Goal: Answer question/provide support: Share knowledge or assist other users

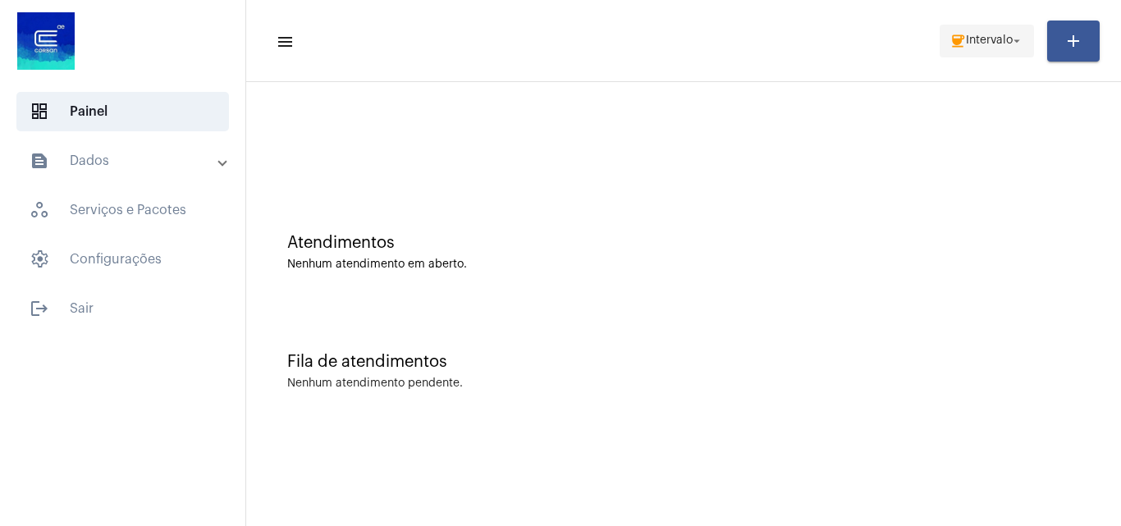
click at [956, 51] on span "coffee Intervalo arrow_drop_down" at bounding box center [987, 40] width 75 height 30
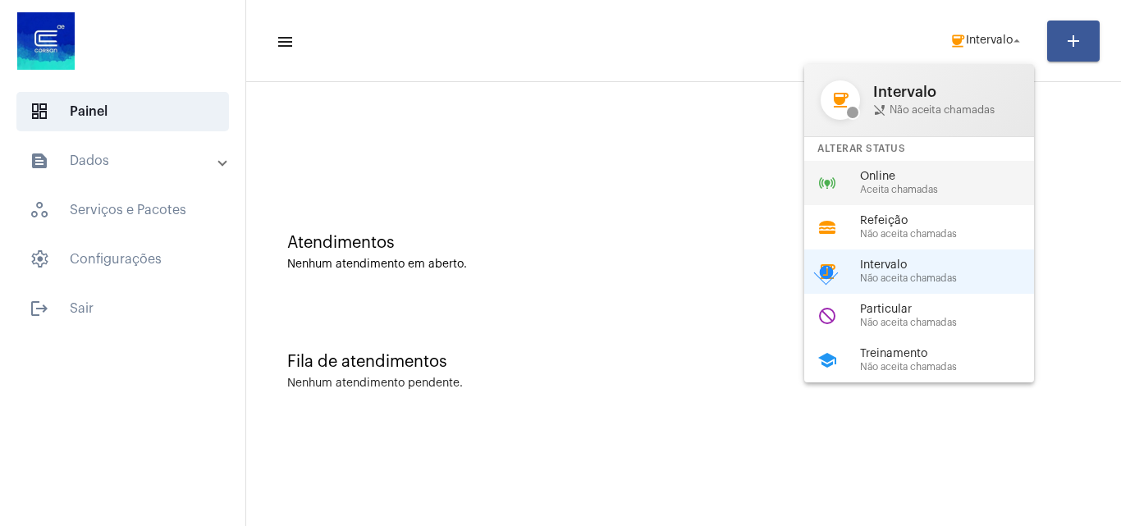
click at [896, 192] on span "Aceita chamadas" at bounding box center [953, 190] width 187 height 11
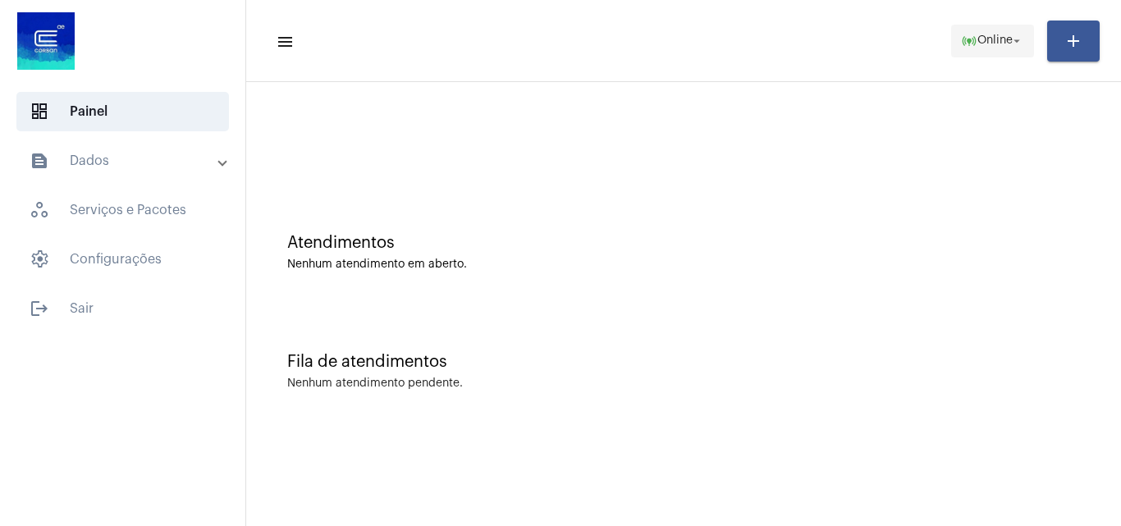
click at [1009, 37] on span "Online" at bounding box center [995, 40] width 35 height 11
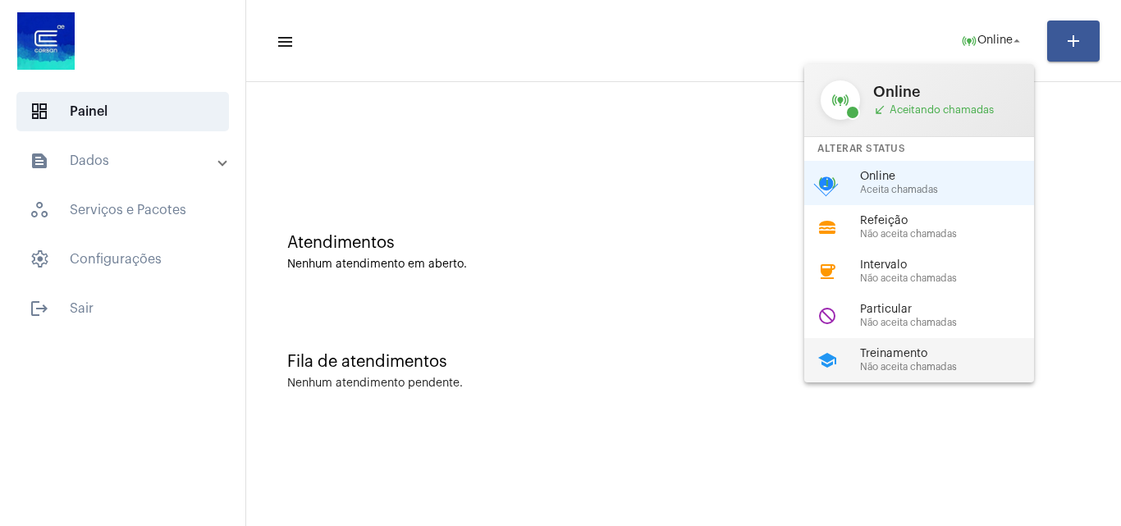
click at [901, 351] on span "Treinamento" at bounding box center [953, 354] width 187 height 12
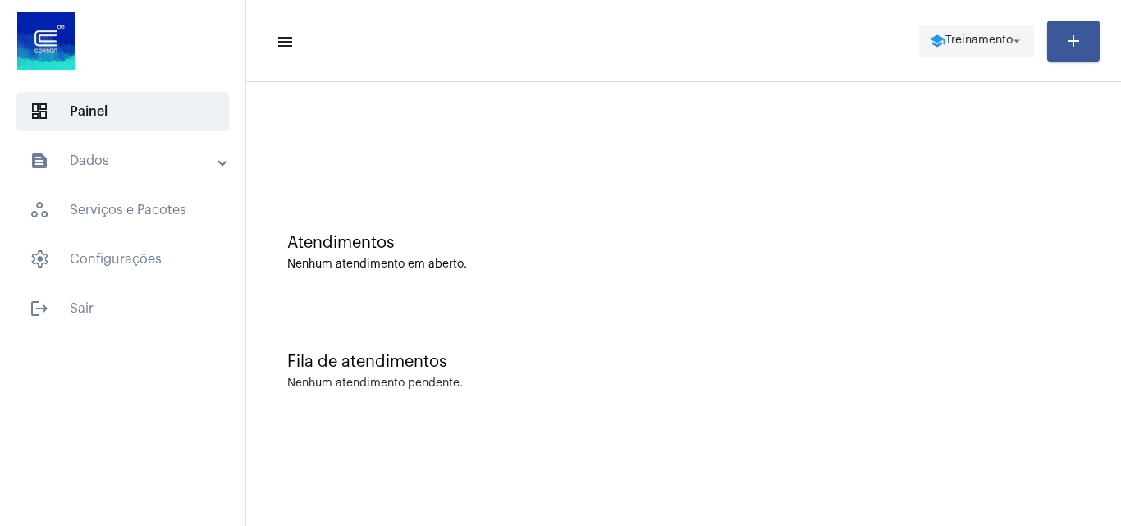
click at [962, 37] on span "Treinamento" at bounding box center [979, 40] width 67 height 11
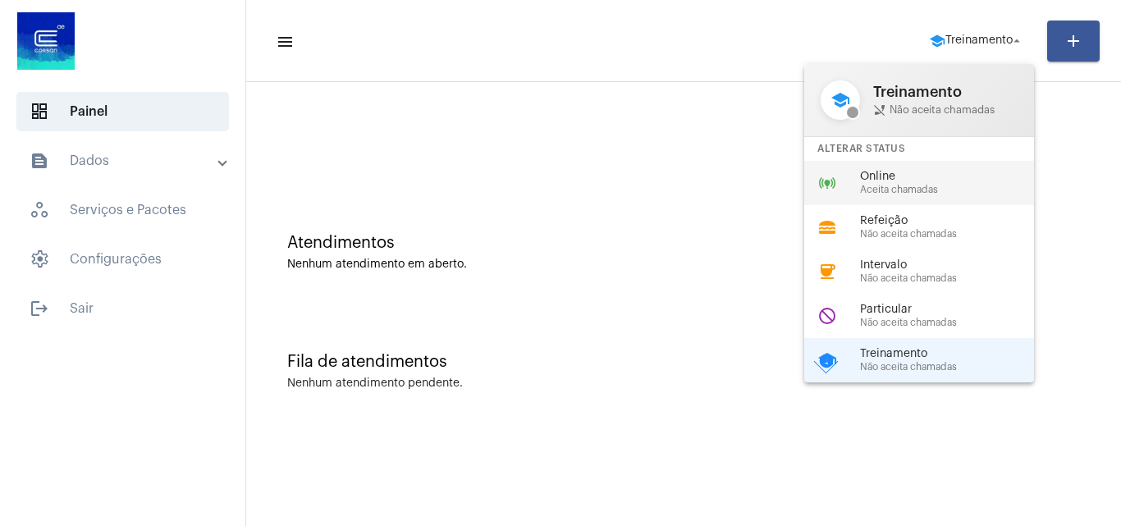
click at [917, 176] on span "Online" at bounding box center [953, 177] width 187 height 12
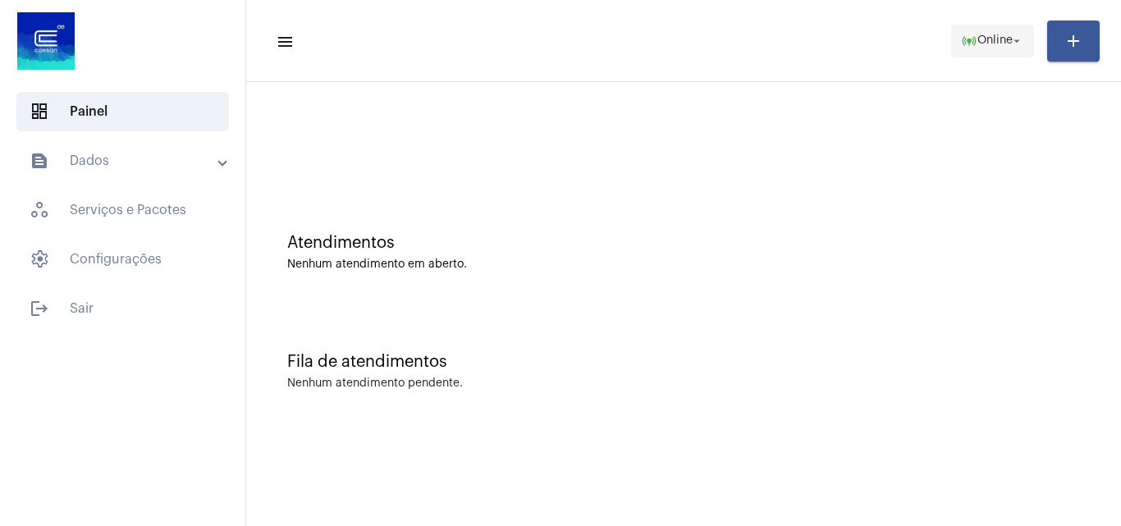
click at [1010, 39] on mat-icon "arrow_drop_down" at bounding box center [1017, 41] width 15 height 15
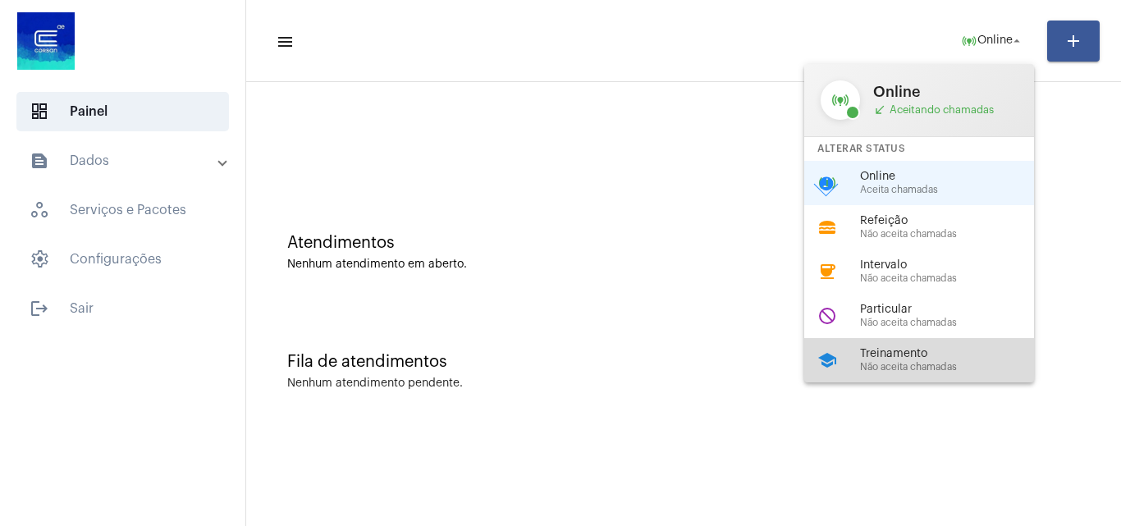
click at [890, 375] on div "school Treinamento Não aceita chamadas" at bounding box center [932, 360] width 256 height 44
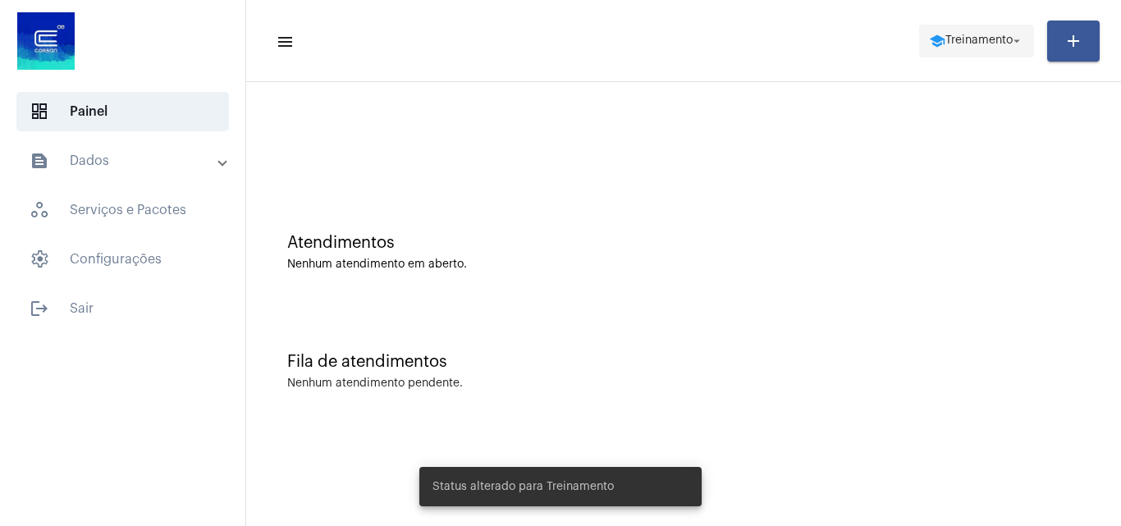
click at [955, 42] on span "Treinamento" at bounding box center [979, 40] width 67 height 11
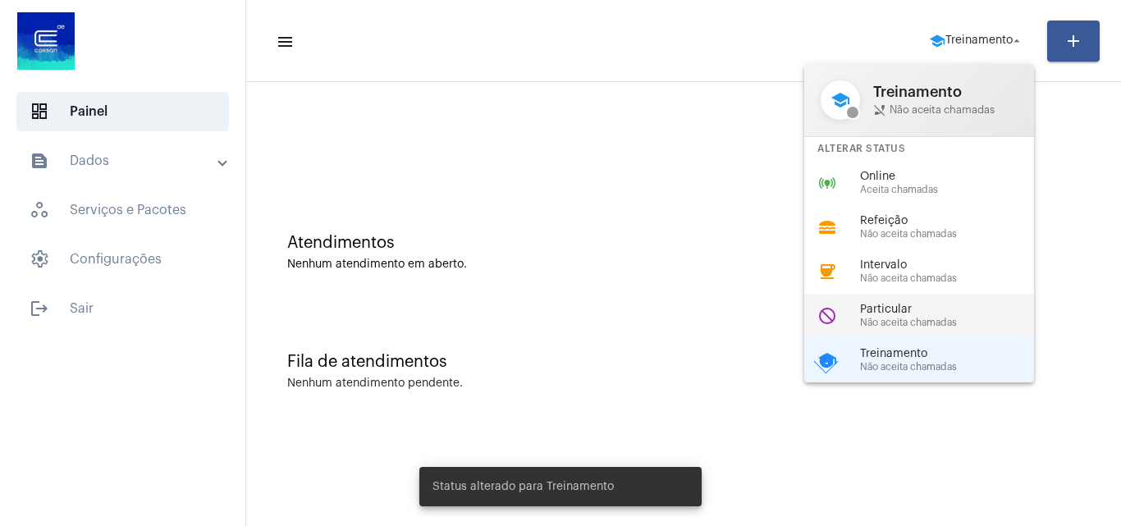
click at [871, 311] on span "Particular" at bounding box center [953, 310] width 187 height 12
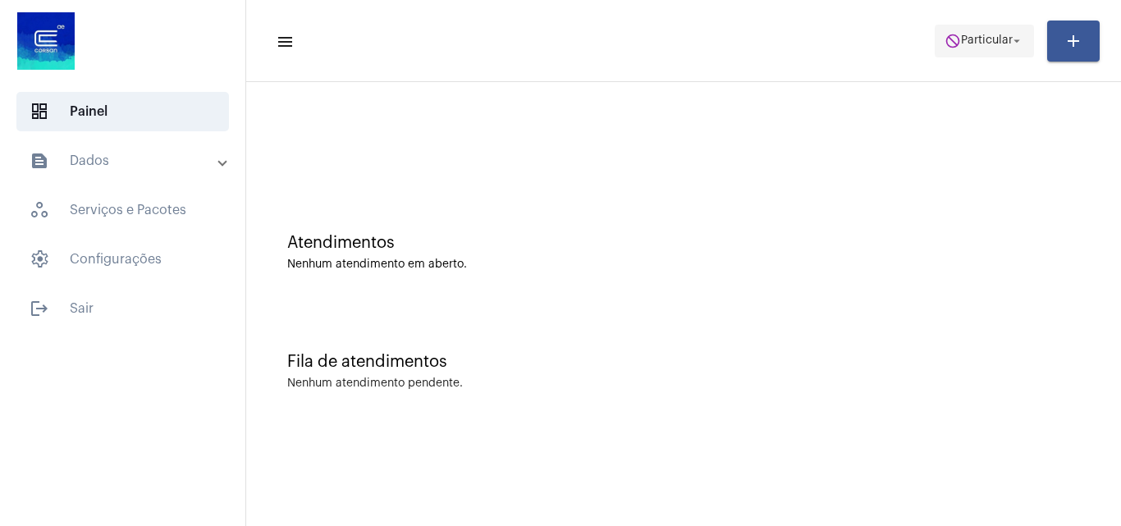
click at [966, 39] on span "Particular" at bounding box center [987, 40] width 52 height 11
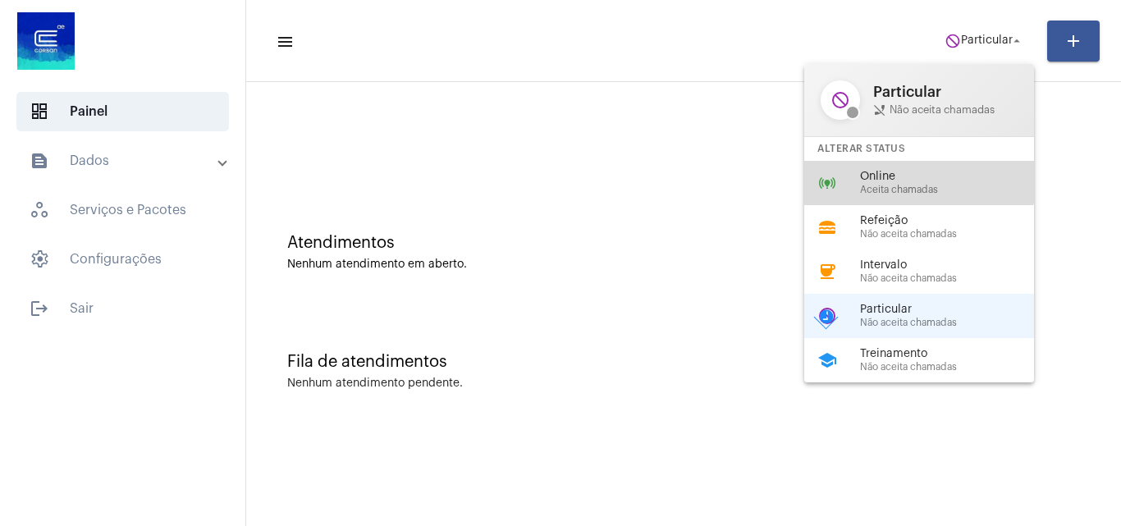
click at [900, 173] on span "Online" at bounding box center [953, 177] width 187 height 12
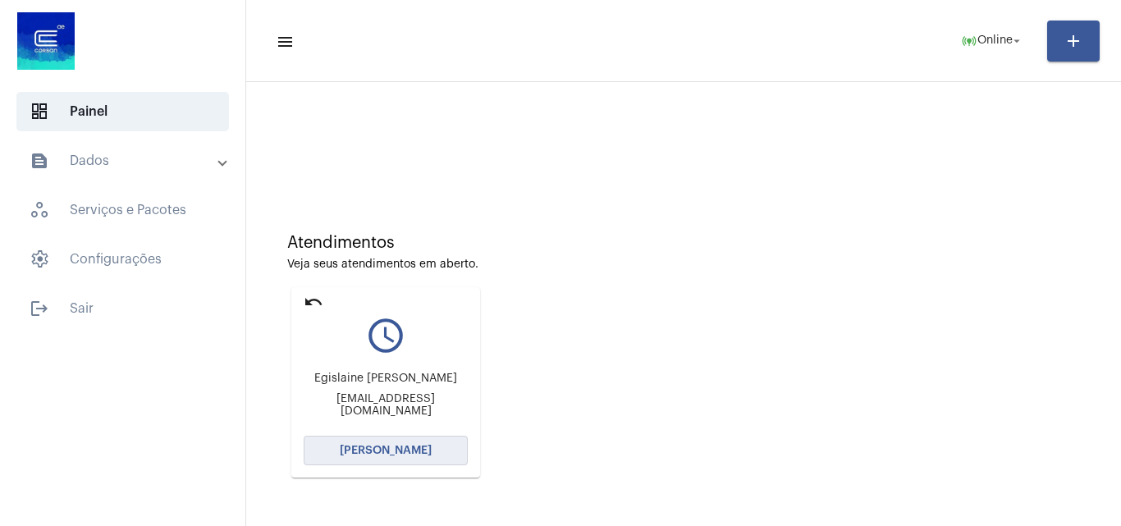
click at [445, 448] on button "[PERSON_NAME]" at bounding box center [386, 451] width 164 height 30
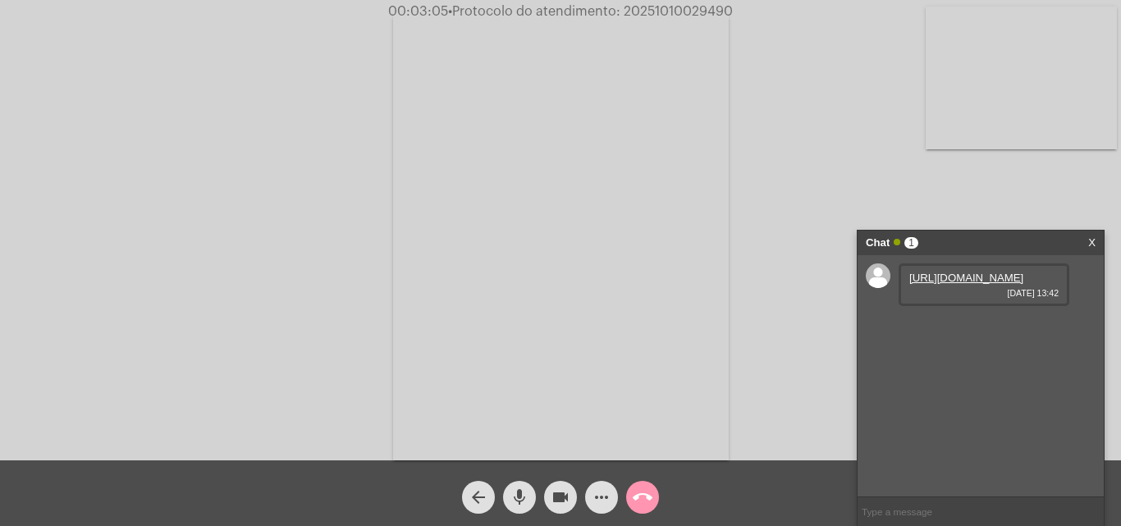
click at [941, 254] on div "Chat 1" at bounding box center [963, 243] width 195 height 25
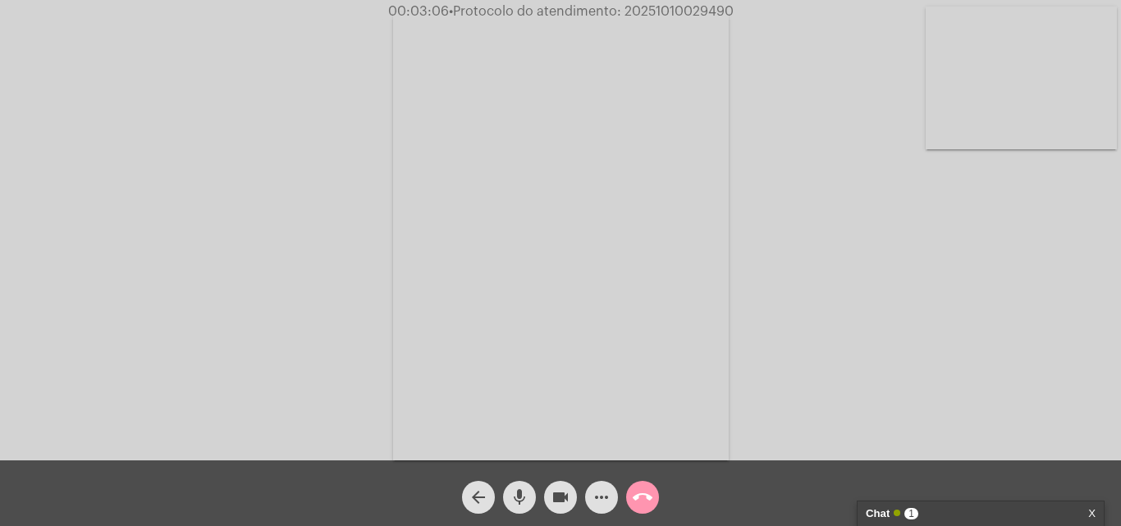
click at [948, 511] on div "Chat 1" at bounding box center [963, 514] width 195 height 25
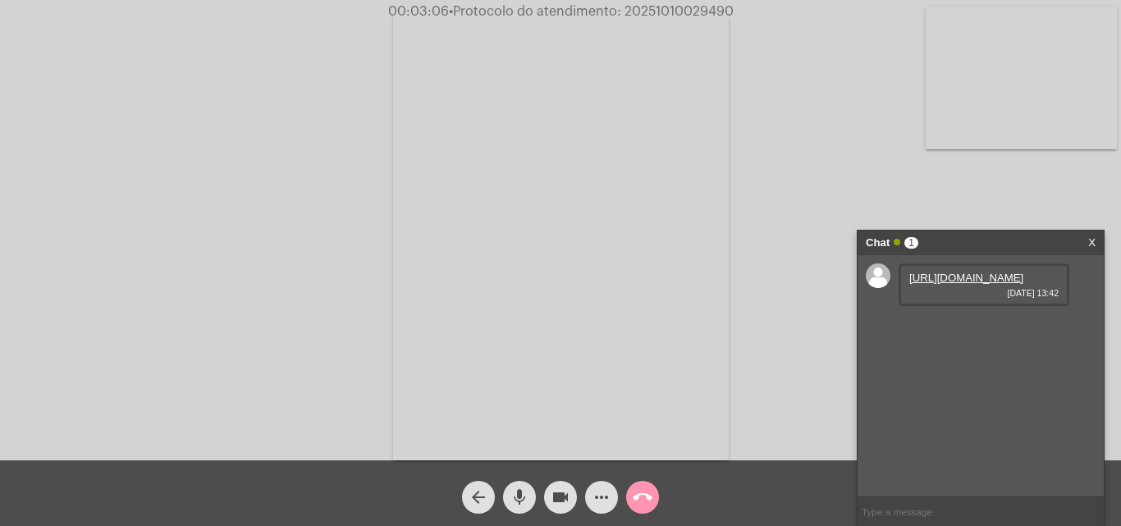
click at [942, 284] on link "[URL][DOMAIN_NAME]" at bounding box center [966, 278] width 114 height 12
click at [973, 331] on link "[URL][DOMAIN_NAME]" at bounding box center [966, 324] width 114 height 12
click at [960, 378] on link "[URL][DOMAIN_NAME]" at bounding box center [966, 371] width 114 height 12
click at [955, 506] on input "text" at bounding box center [981, 511] width 246 height 29
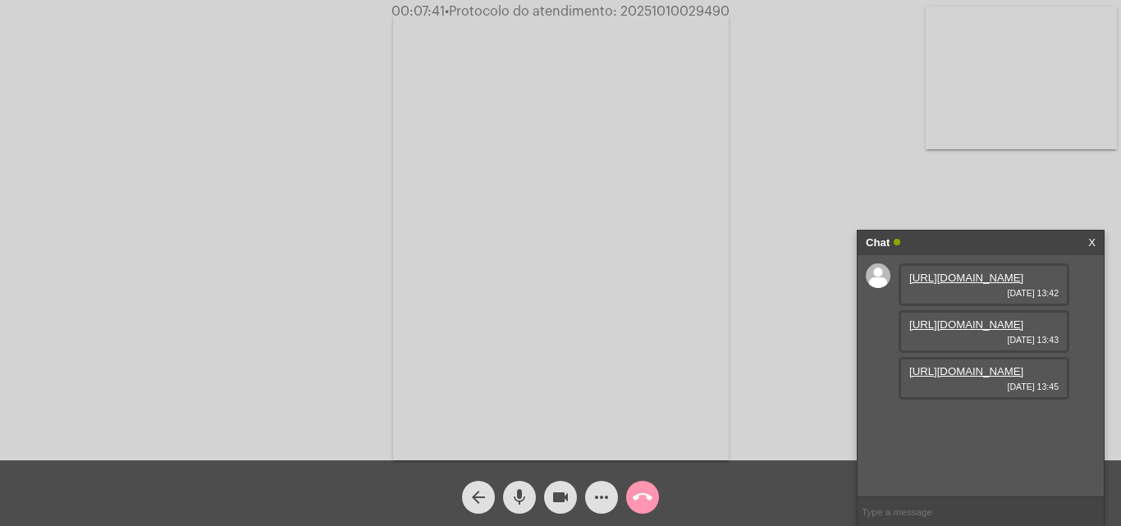
paste input "[EMAIL_ADDRESS][DOMAIN_NAME]"
type input "[EMAIL_ADDRESS][DOMAIN_NAME]"
click at [666, 11] on span "• Protocolo do atendimento: 20251010029490" at bounding box center [588, 11] width 285 height 13
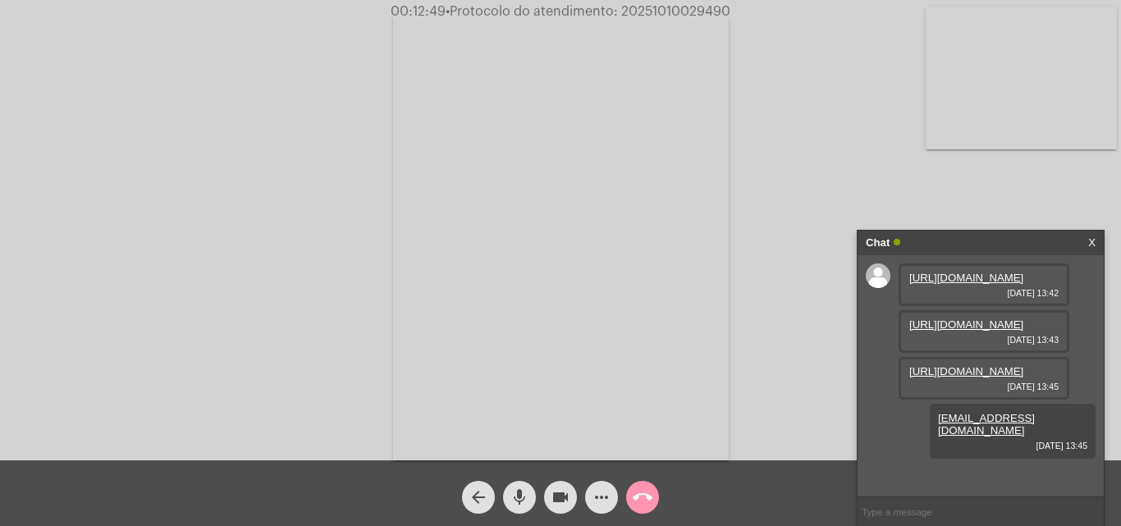
copy span "20251010029490"
paste input "20251010029490"
type input "20251010029490"
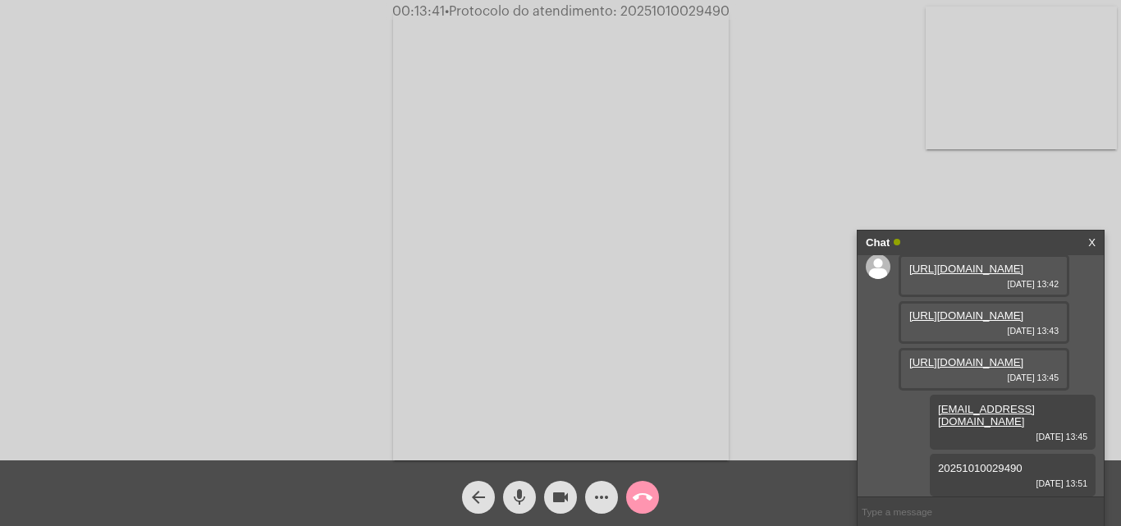
click at [636, 496] on mat-icon "call_end" at bounding box center [643, 498] width 20 height 20
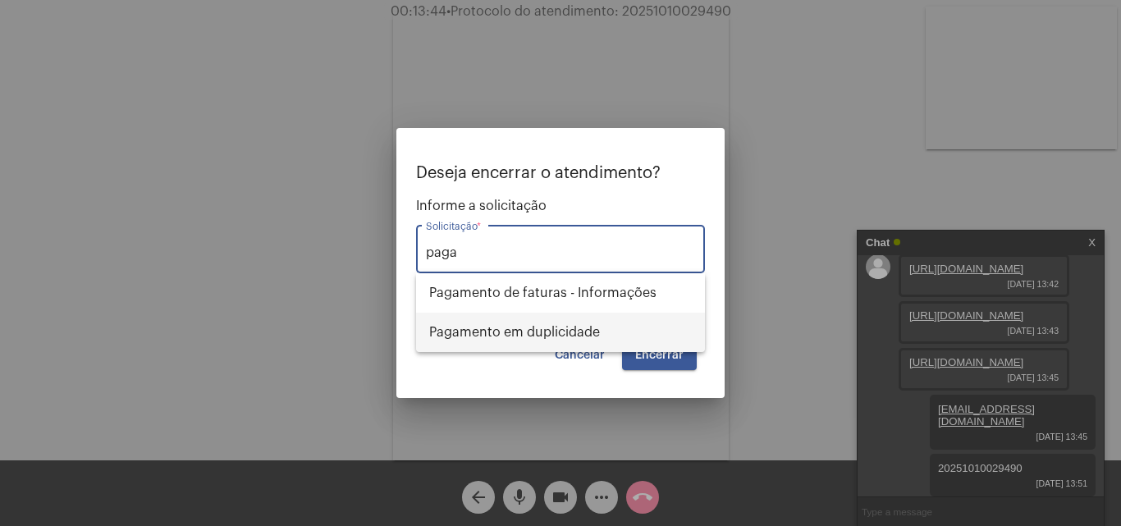
click at [521, 329] on span "Pagamento em duplicidade" at bounding box center [560, 332] width 263 height 39
type input "Pagamento em duplicidade"
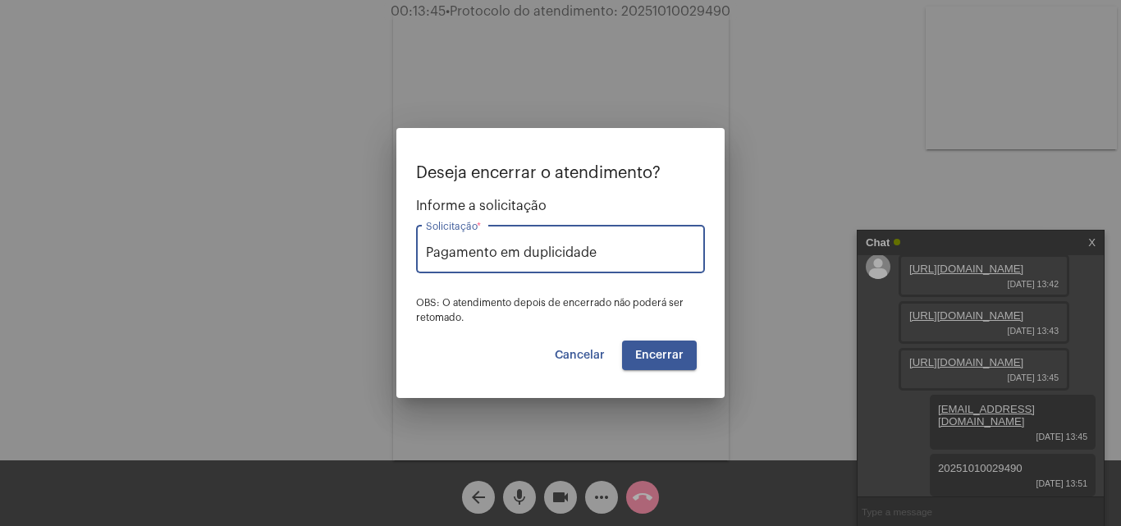
click at [636, 342] on button "Encerrar" at bounding box center [659, 356] width 75 height 30
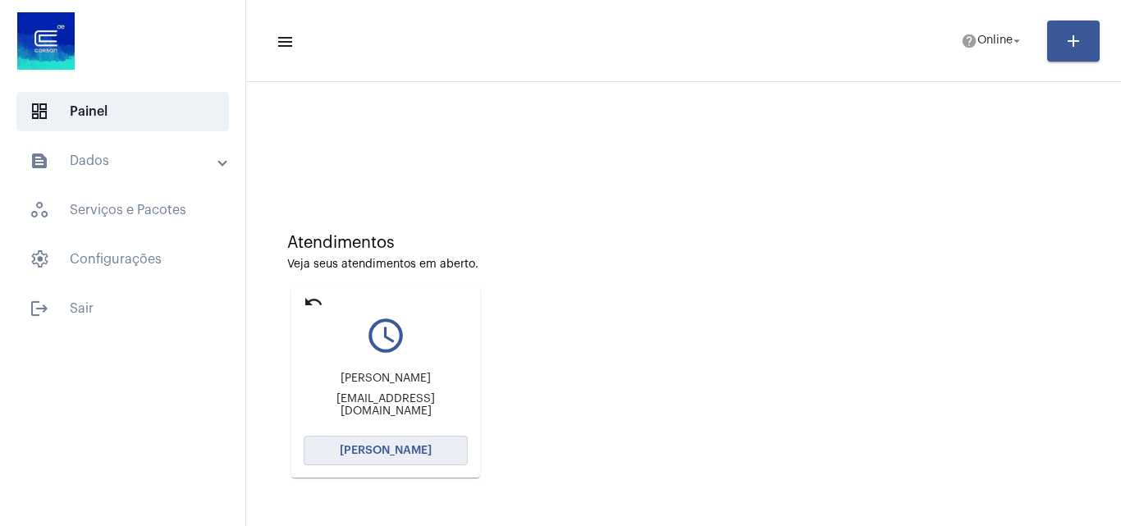
click at [415, 458] on button "[PERSON_NAME]" at bounding box center [386, 451] width 164 height 30
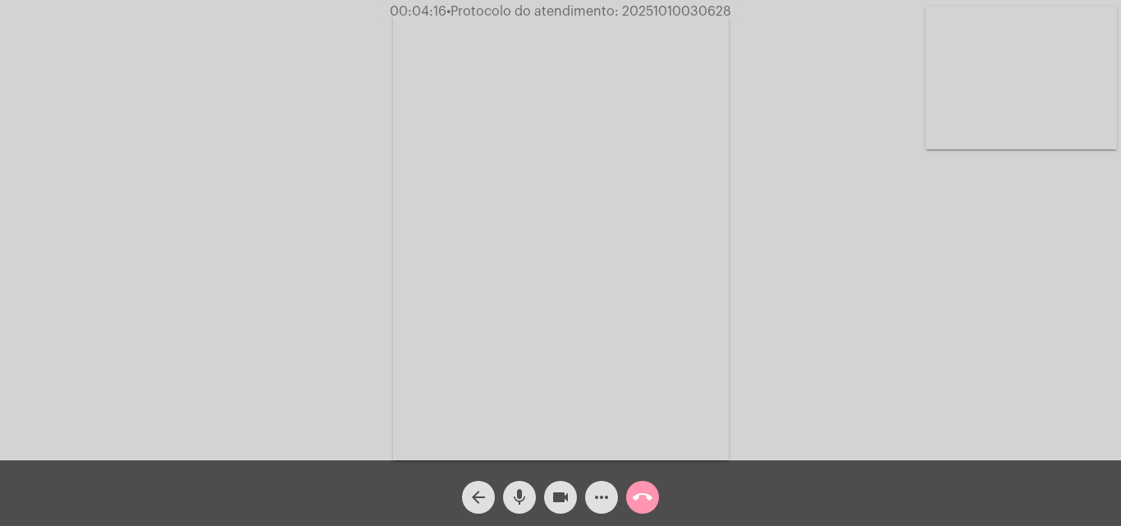
click at [520, 501] on mat-icon "mic" at bounding box center [520, 498] width 20 height 20
click at [547, 501] on button "videocam" at bounding box center [560, 497] width 33 height 33
click at [524, 506] on mat-icon "mic_off" at bounding box center [520, 498] width 20 height 20
click at [555, 506] on mat-icon "videocam_off" at bounding box center [561, 498] width 20 height 20
click at [595, 500] on mat-icon "more_horiz" at bounding box center [602, 498] width 20 height 20
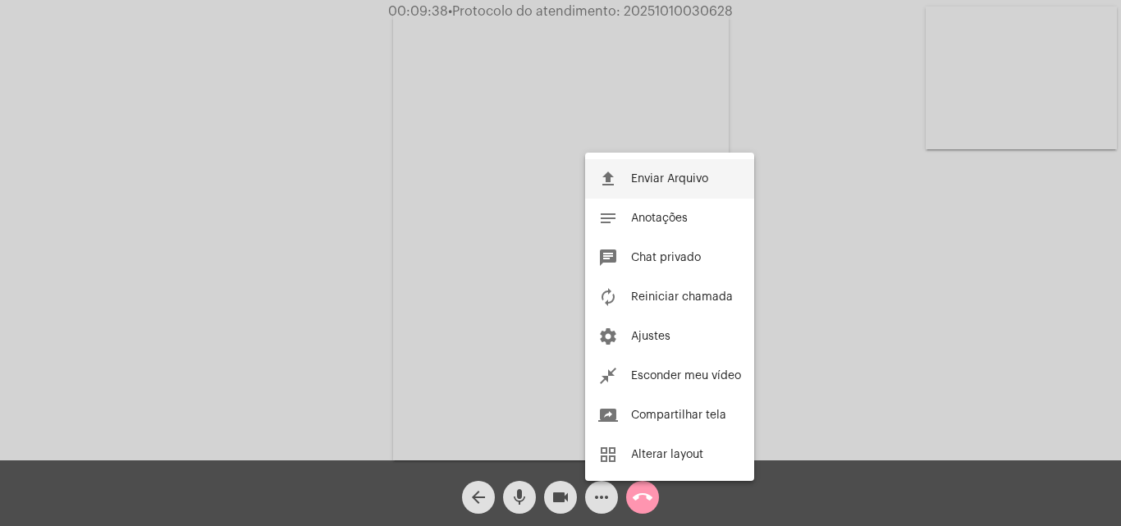
click at [670, 182] on span "Enviar Arquivo" at bounding box center [669, 178] width 77 height 11
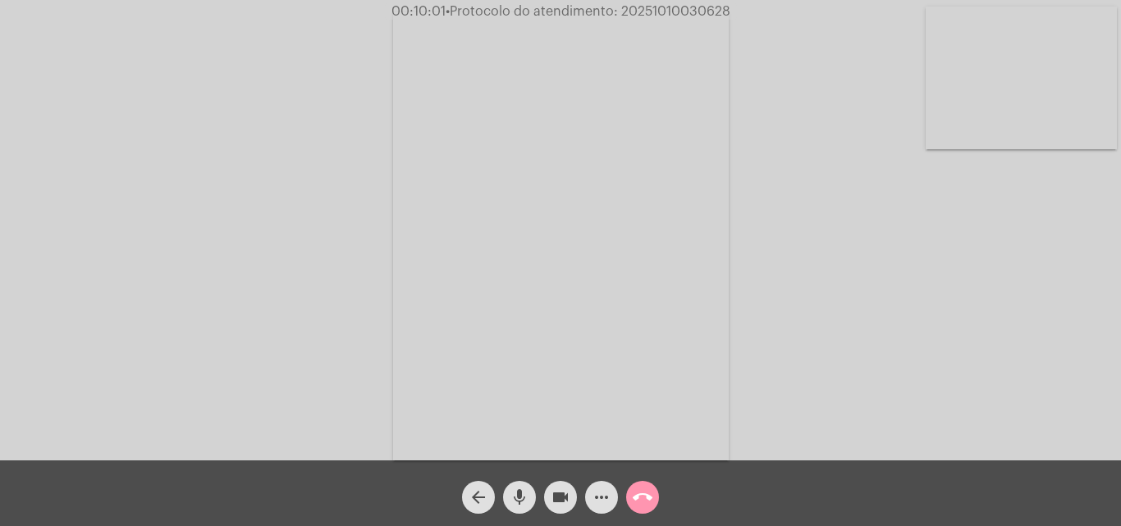
click at [598, 502] on mat-icon "more_horiz" at bounding box center [602, 498] width 20 height 20
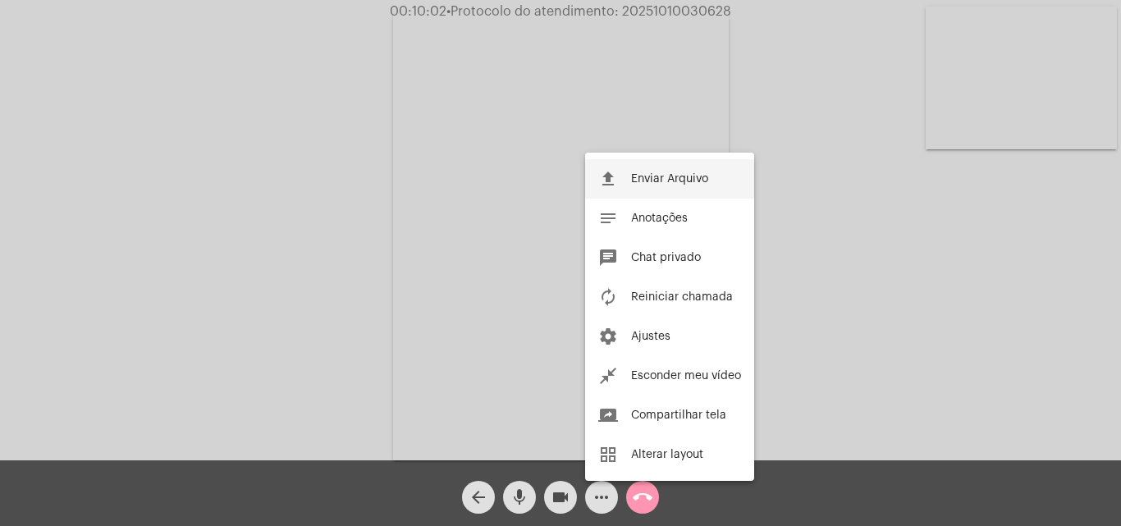
click at [695, 185] on button "file_upload Enviar Arquivo" at bounding box center [669, 178] width 169 height 39
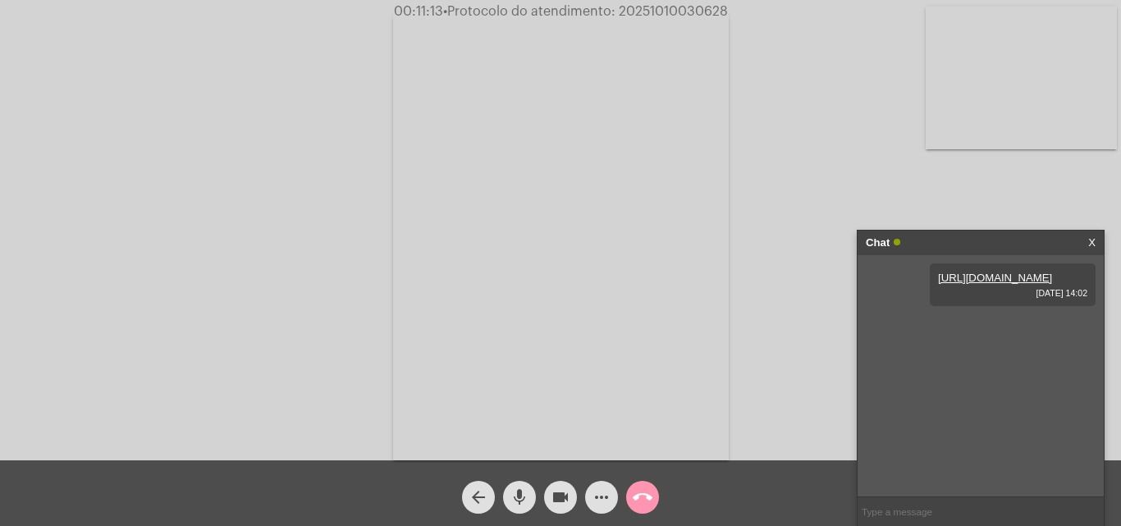
click at [1043, 76] on video at bounding box center [1021, 78] width 191 height 143
click at [243, 214] on video at bounding box center [206, 235] width 191 height 254
click at [983, 77] on video at bounding box center [1021, 78] width 191 height 143
click at [265, 256] on video at bounding box center [206, 235] width 191 height 254
click at [689, 7] on span "• Protocolo do atendimento: 20251010030628" at bounding box center [588, 11] width 285 height 13
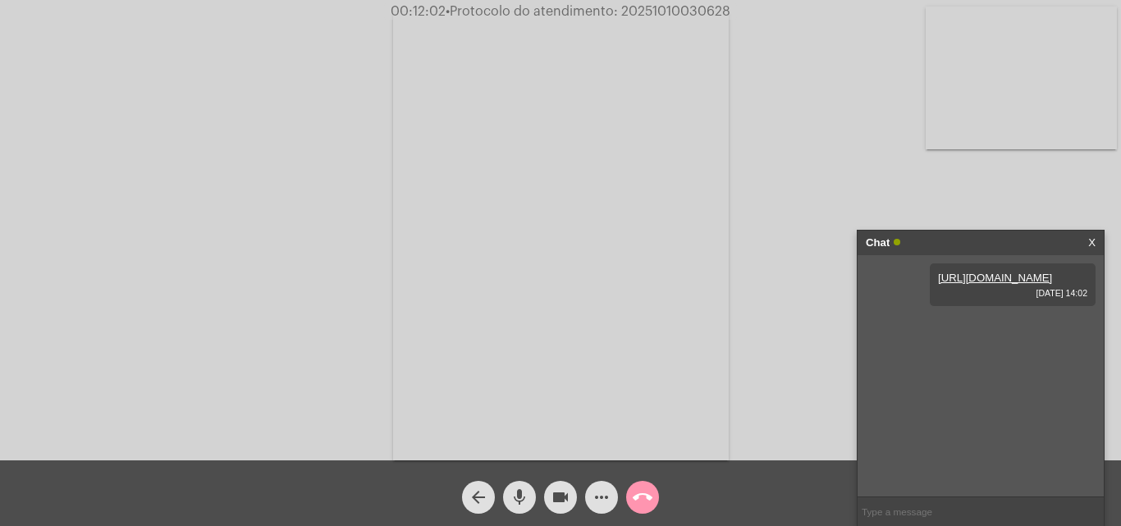
click at [689, 7] on span "• Protocolo do atendimento: 20251010030628" at bounding box center [588, 11] width 285 height 13
copy span "20251010030628"
click at [561, 492] on mat-icon "videocam" at bounding box center [561, 498] width 20 height 20
click at [553, 499] on mat-icon "videocam_off" at bounding box center [561, 498] width 20 height 20
click at [532, 325] on video at bounding box center [561, 236] width 336 height 448
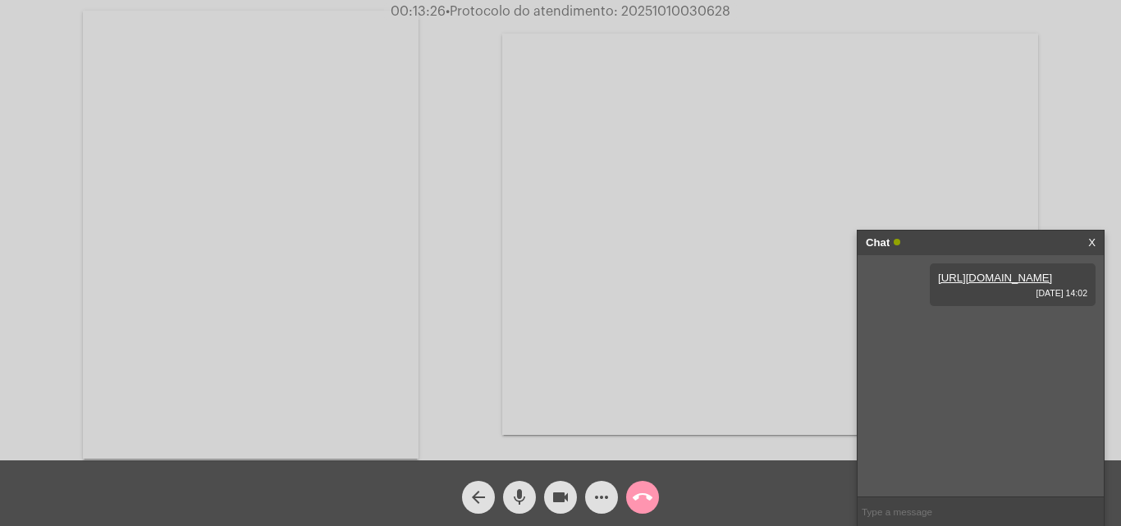
click at [330, 214] on video at bounding box center [251, 235] width 336 height 448
click at [703, 15] on span "• Protocolo do atendimento: 20251010030628" at bounding box center [588, 11] width 285 height 13
click at [642, 496] on mat-icon "call_end" at bounding box center [643, 498] width 20 height 20
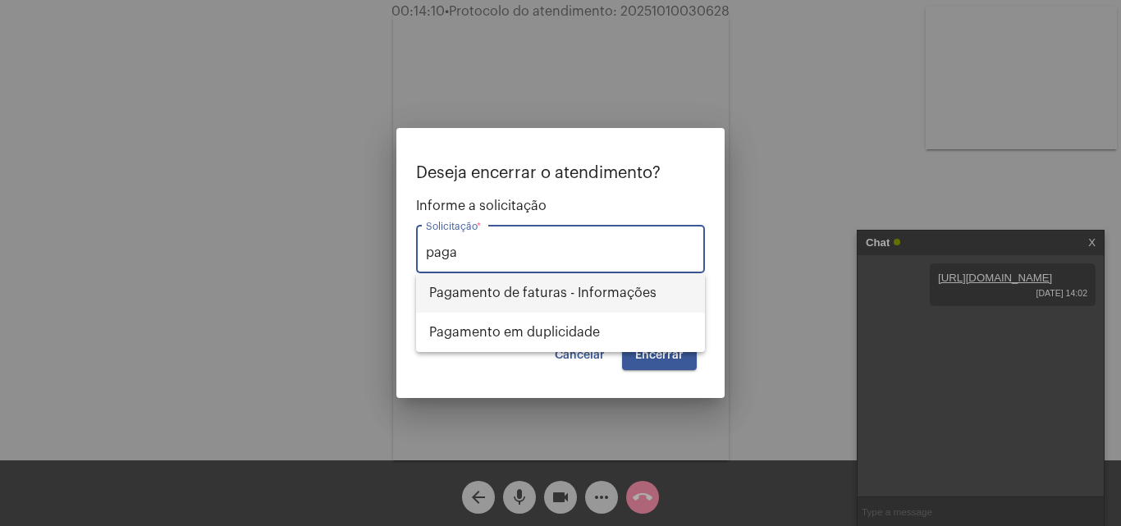
click at [596, 293] on span "Pagamento de faturas - Informações" at bounding box center [560, 292] width 263 height 39
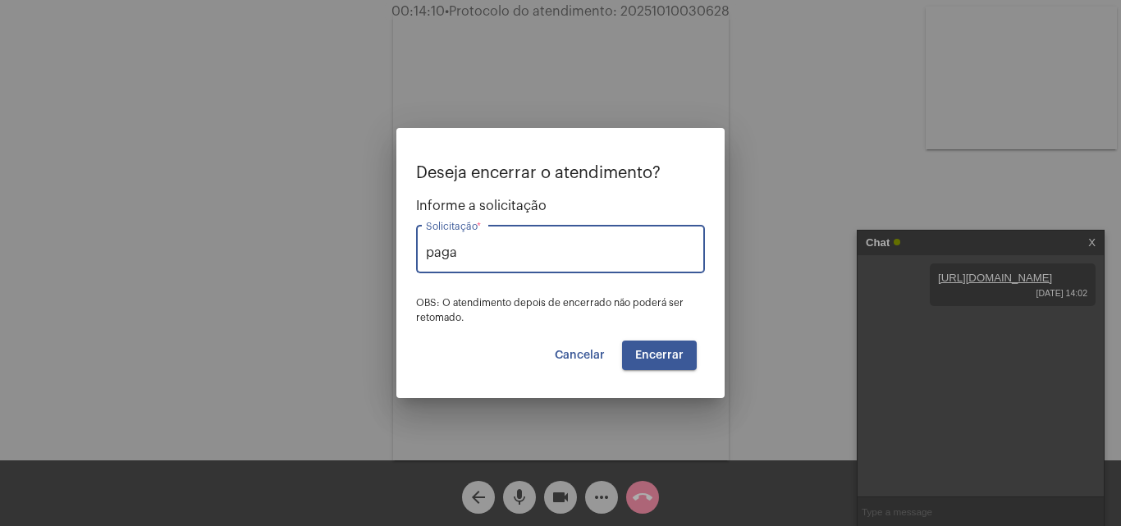
type input "Pagamento de faturas - Informações"
click at [669, 357] on span "Encerrar" at bounding box center [659, 355] width 48 height 11
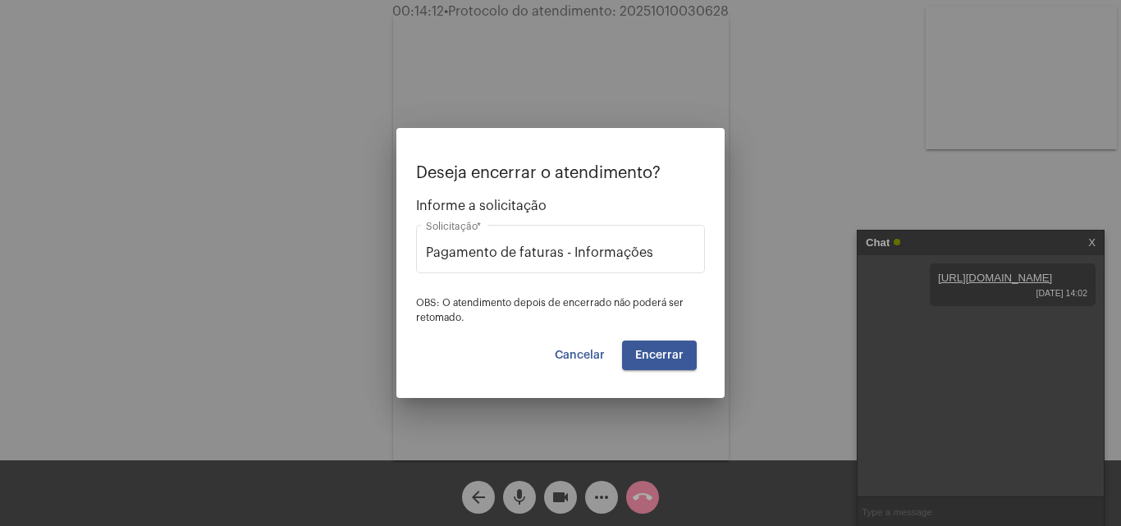
click at [675, 356] on span "Encerrar" at bounding box center [659, 355] width 48 height 11
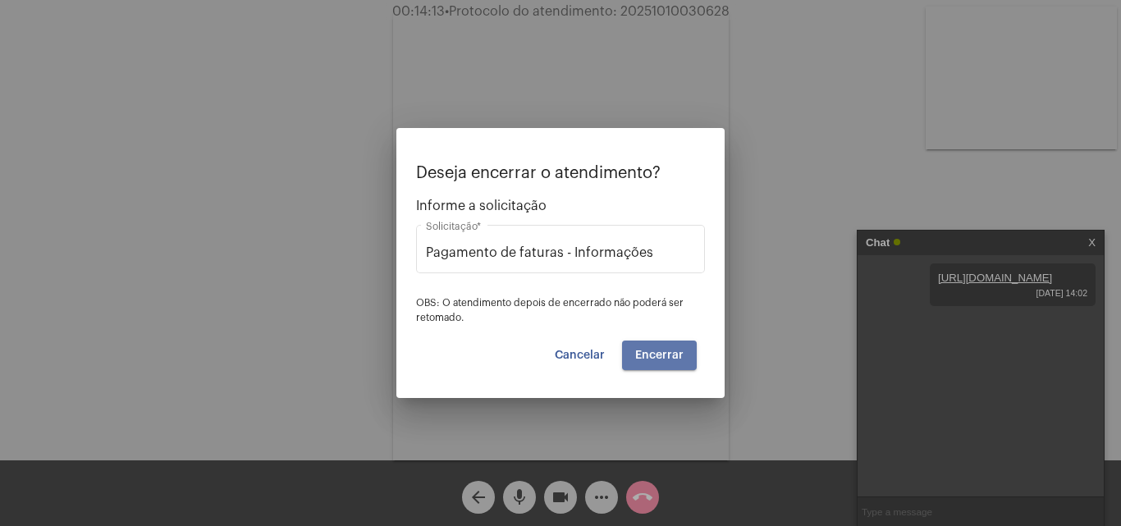
click at [675, 356] on span "Encerrar" at bounding box center [659, 355] width 48 height 11
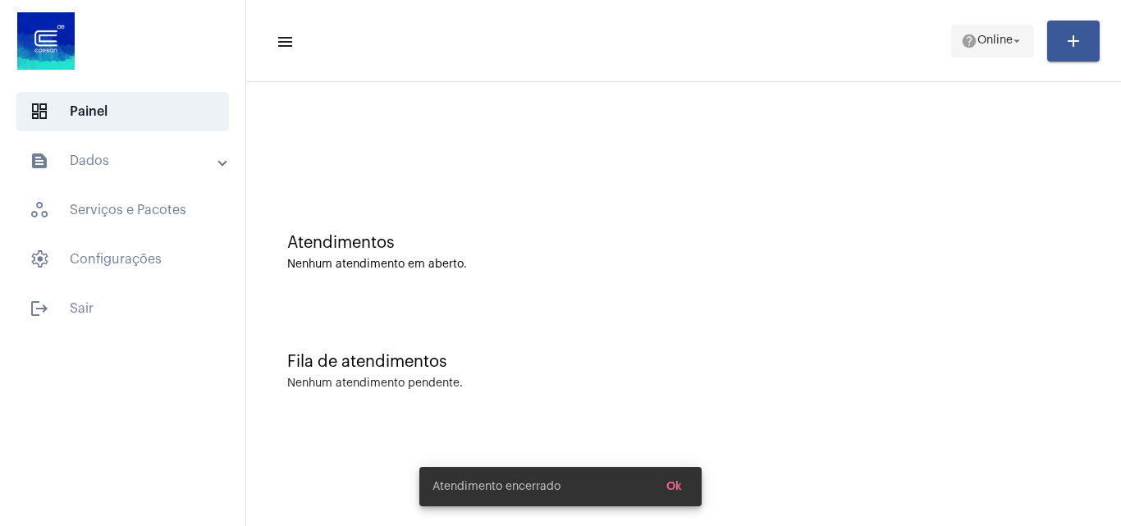
click at [1015, 32] on span "help Online arrow_drop_down" at bounding box center [992, 40] width 63 height 30
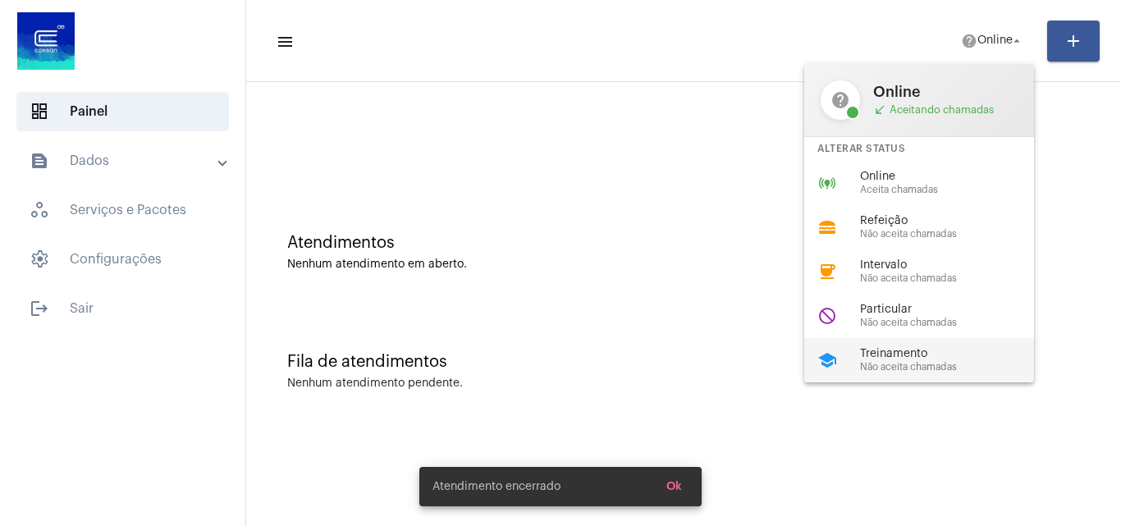
click at [932, 365] on span "Não aceita chamadas" at bounding box center [953, 367] width 187 height 11
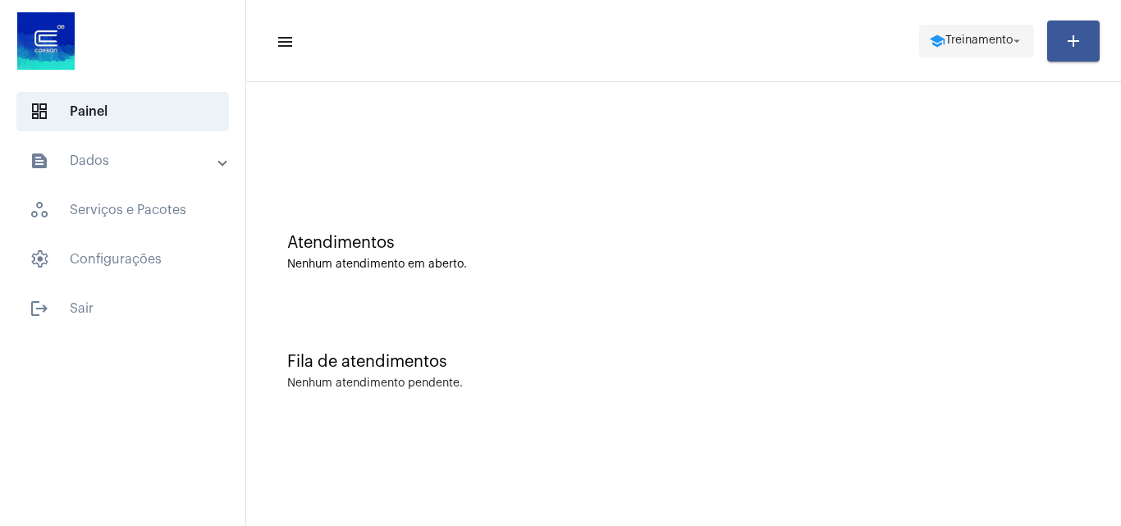
click at [937, 44] on mat-icon "school" at bounding box center [937, 41] width 16 height 16
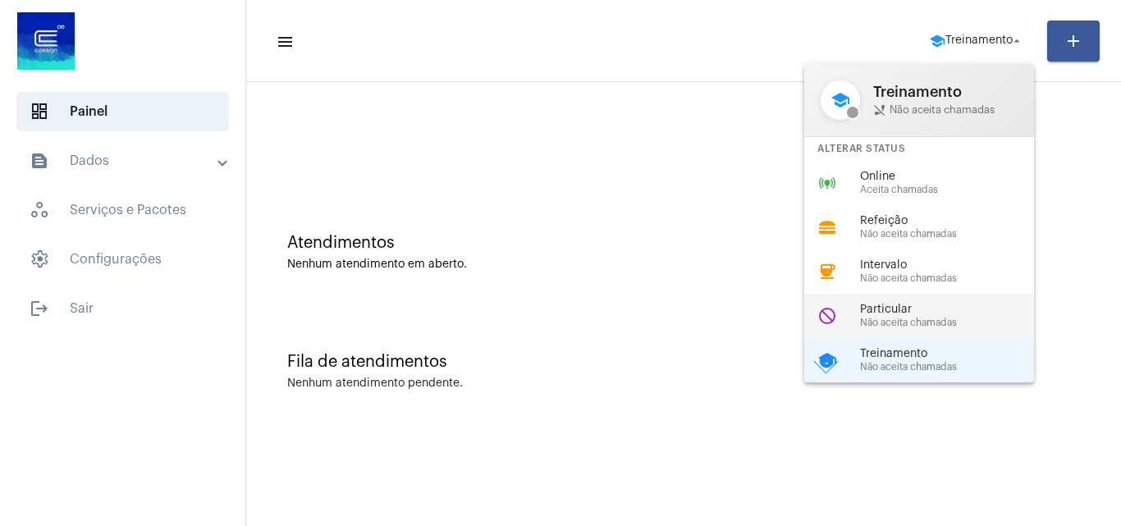
click at [918, 311] on span "Particular" at bounding box center [953, 310] width 187 height 12
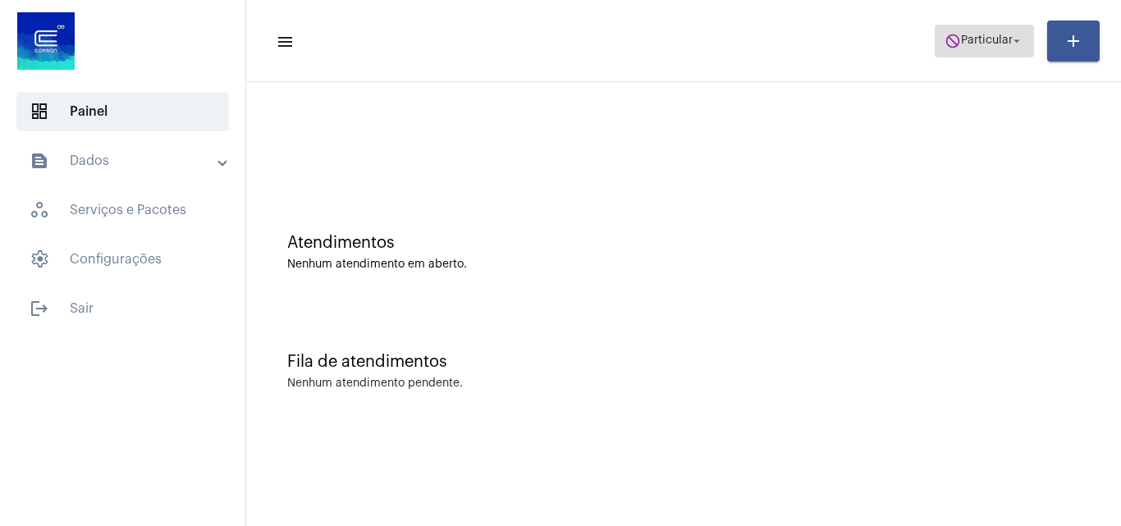
click at [945, 39] on mat-icon "do_not_disturb" at bounding box center [953, 41] width 16 height 16
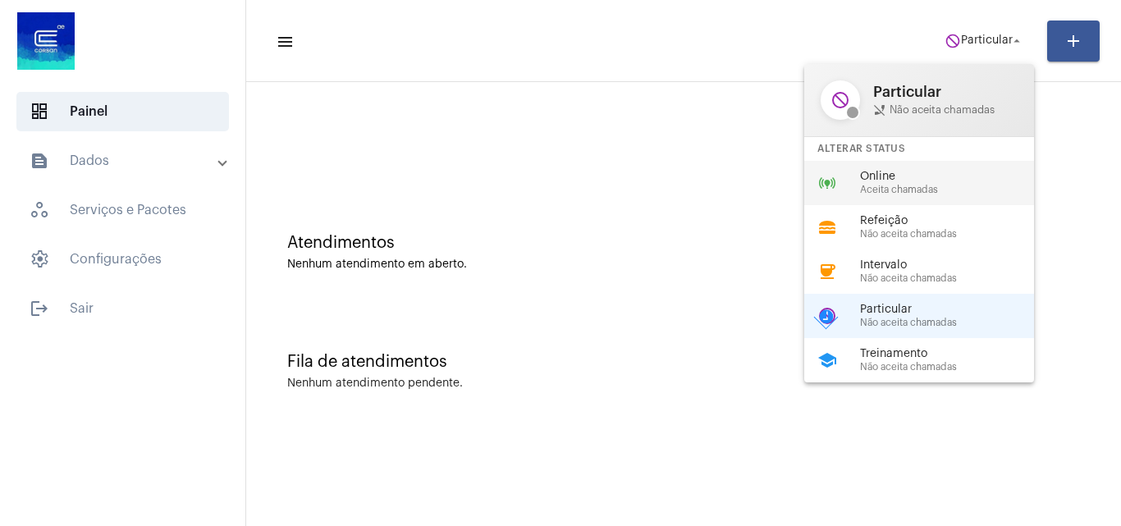
click at [885, 181] on span "Online" at bounding box center [953, 177] width 187 height 12
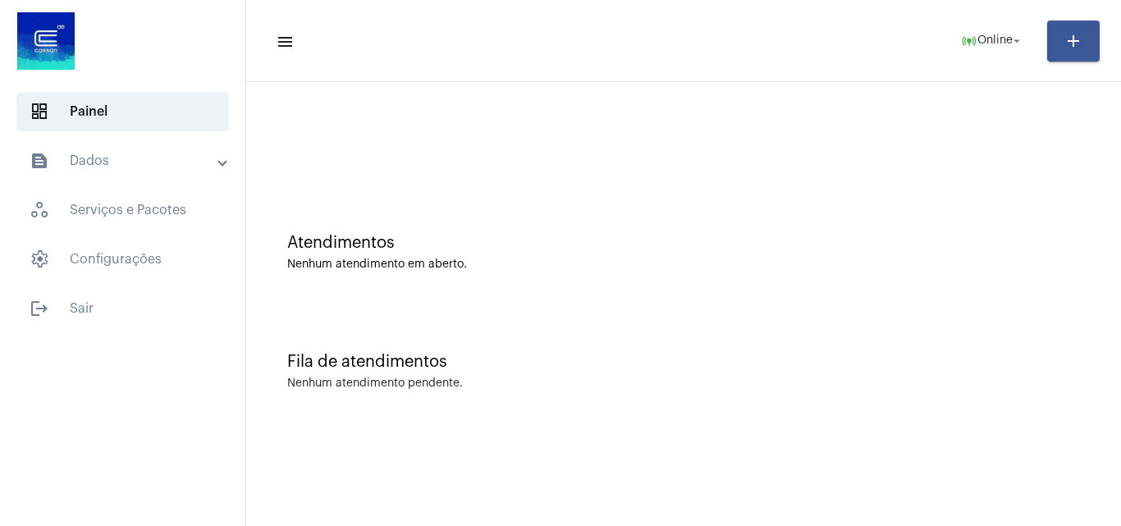
drag, startPoint x: 985, startPoint y: 10, endPoint x: 984, endPoint y: 21, distance: 11.5
click at [984, 17] on mat-toolbar "menu online_prediction Online arrow_drop_down add" at bounding box center [683, 41] width 875 height 82
click at [984, 25] on span "online_prediction Online arrow_drop_down" at bounding box center [992, 40] width 63 height 30
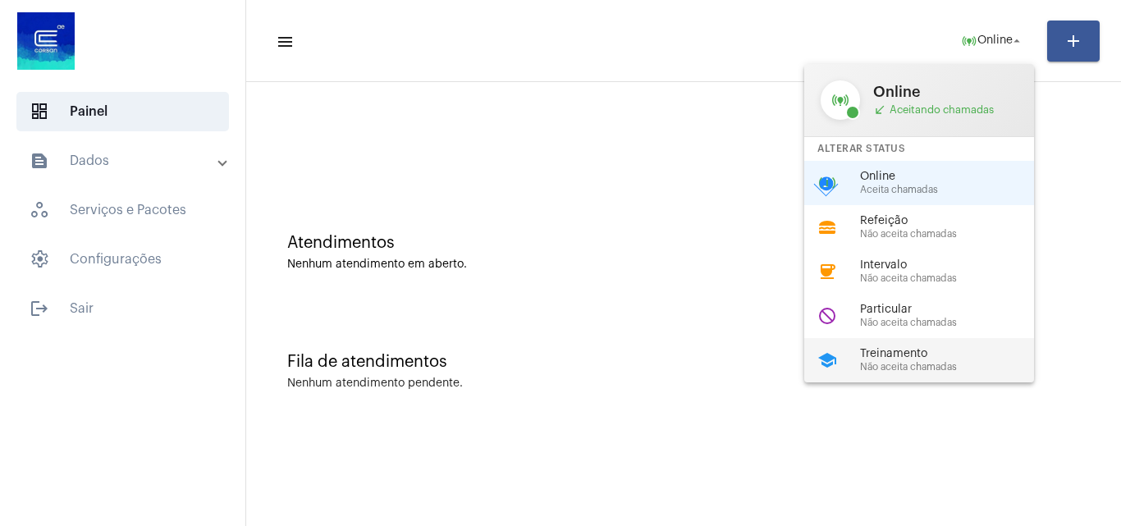
click at [900, 354] on span "Treinamento" at bounding box center [953, 354] width 187 height 12
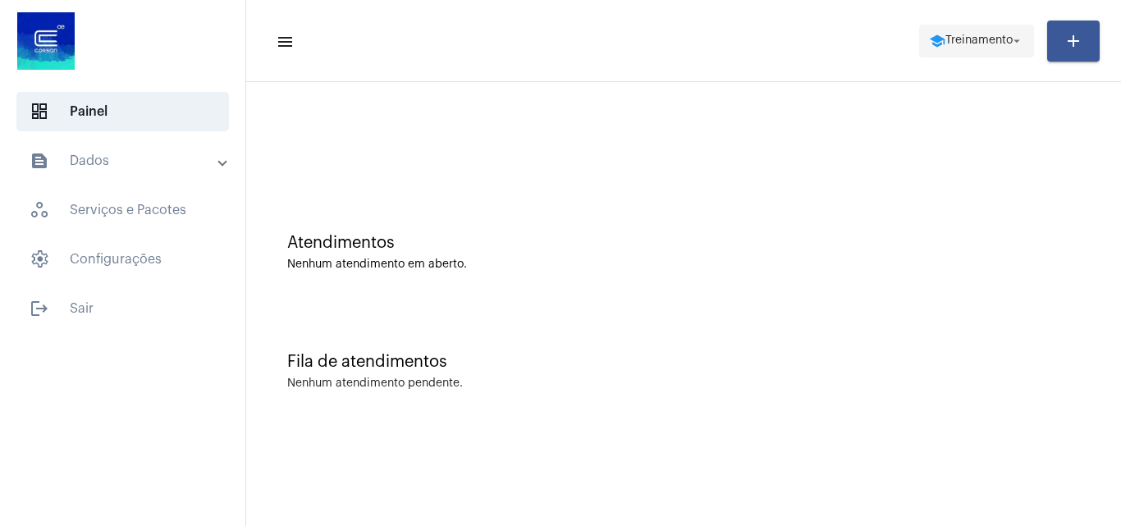
click at [983, 49] on span "school Treinamento arrow_drop_down" at bounding box center [976, 40] width 95 height 30
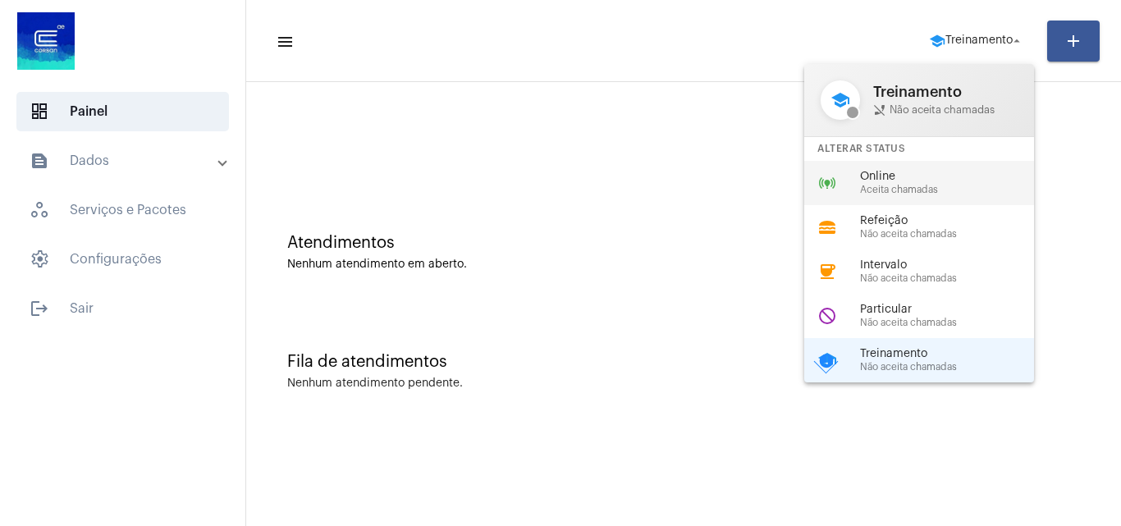
click at [920, 173] on span "Online" at bounding box center [953, 177] width 187 height 12
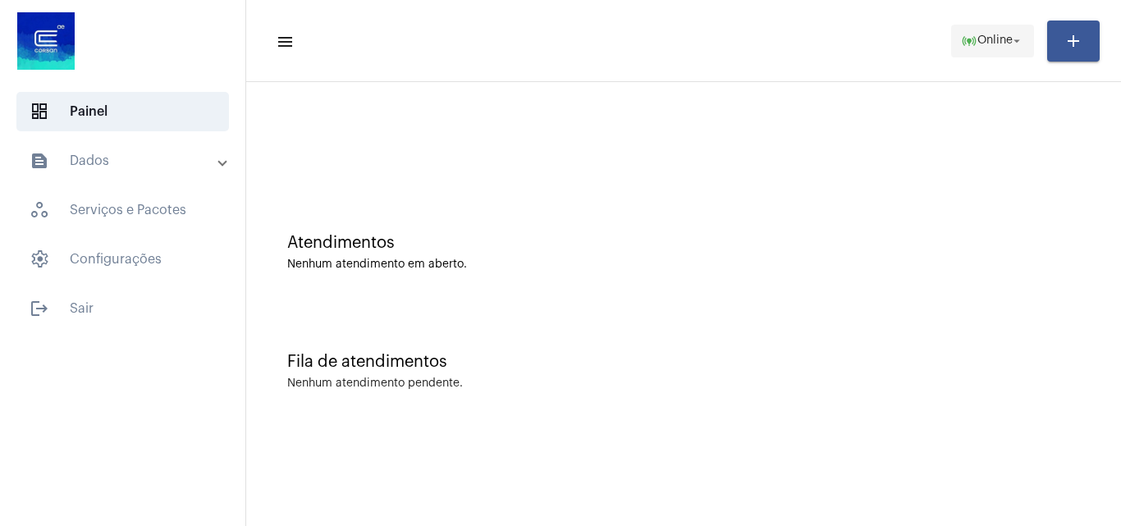
click at [1005, 43] on span "Online" at bounding box center [995, 40] width 35 height 11
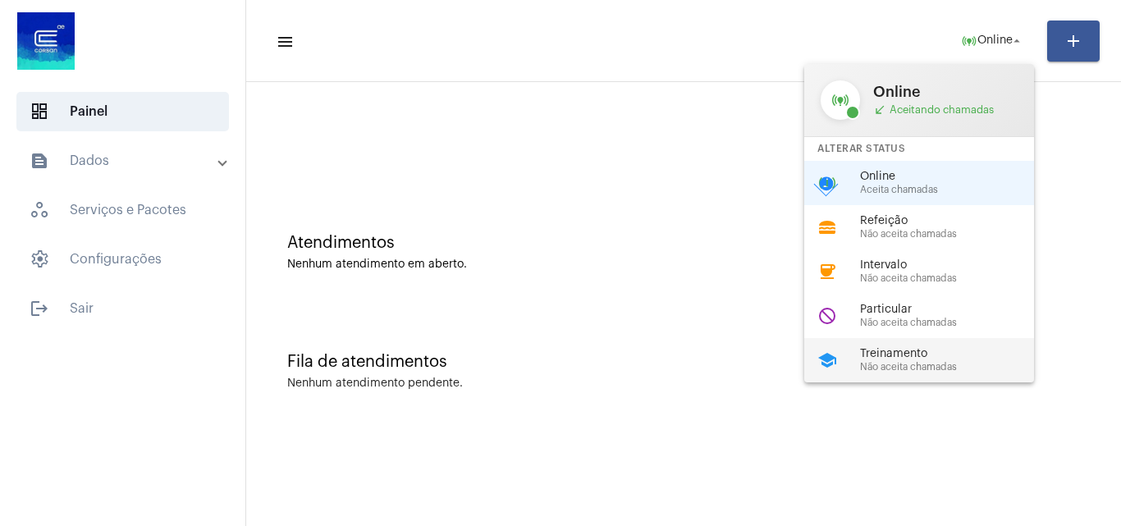
click at [930, 356] on span "Treinamento" at bounding box center [953, 354] width 187 height 12
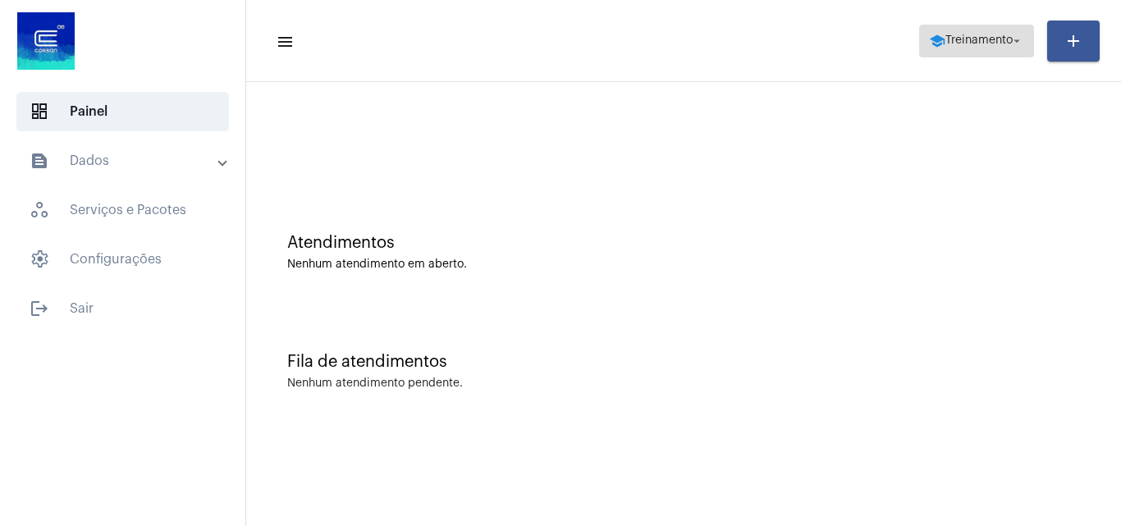
click at [945, 31] on span "school Treinamento arrow_drop_down" at bounding box center [976, 40] width 95 height 30
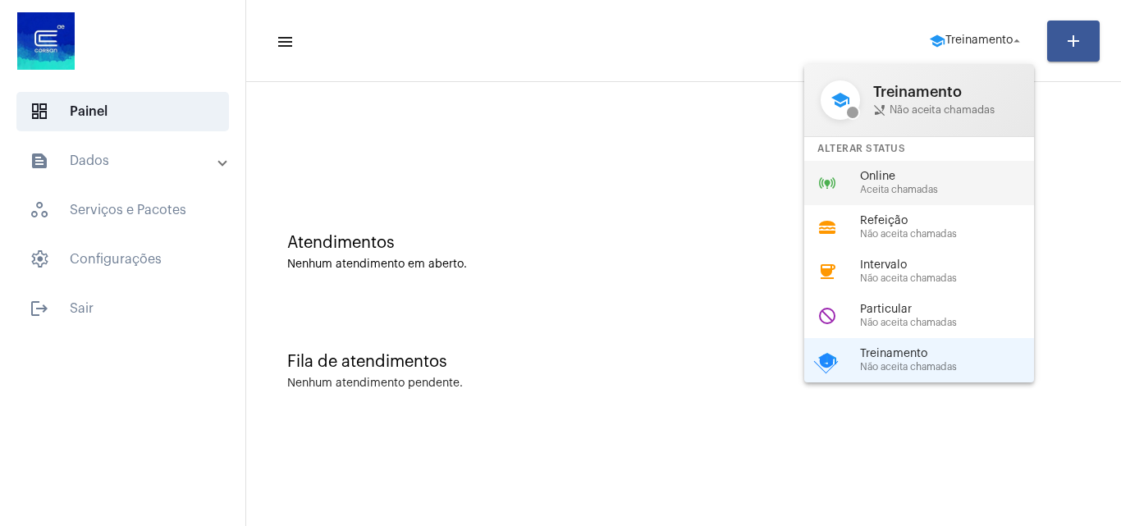
click at [857, 185] on div "online_prediction Online Aceita chamadas" at bounding box center [932, 183] width 256 height 44
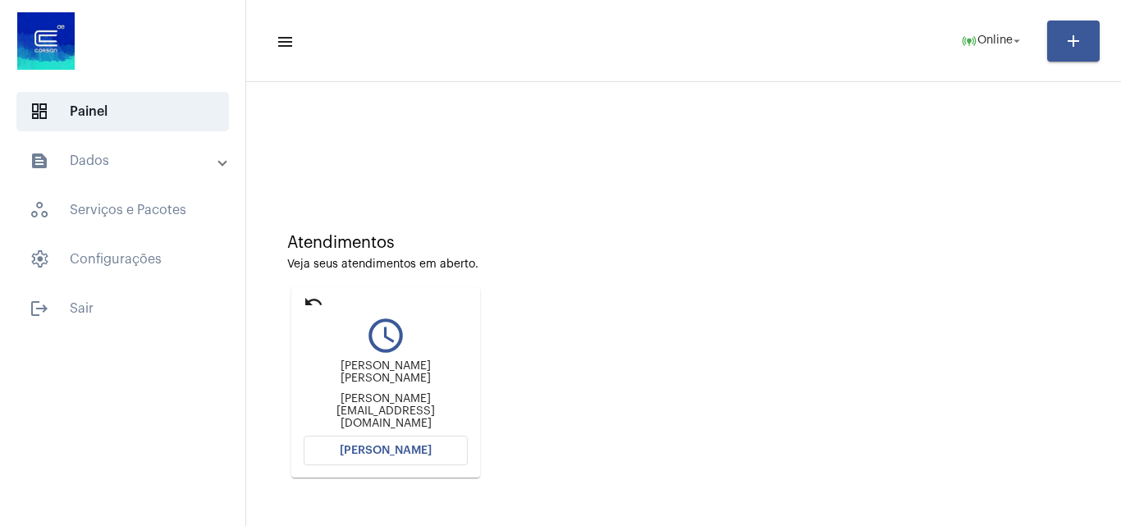
click at [411, 452] on span "[PERSON_NAME]" at bounding box center [386, 450] width 92 height 11
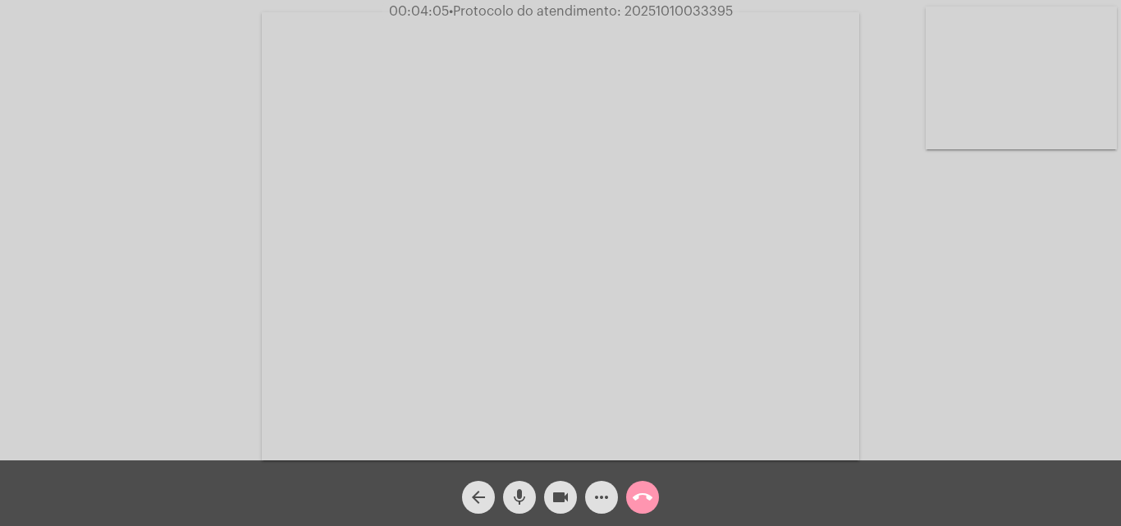
click at [649, 494] on mat-icon "call_end" at bounding box center [643, 498] width 20 height 20
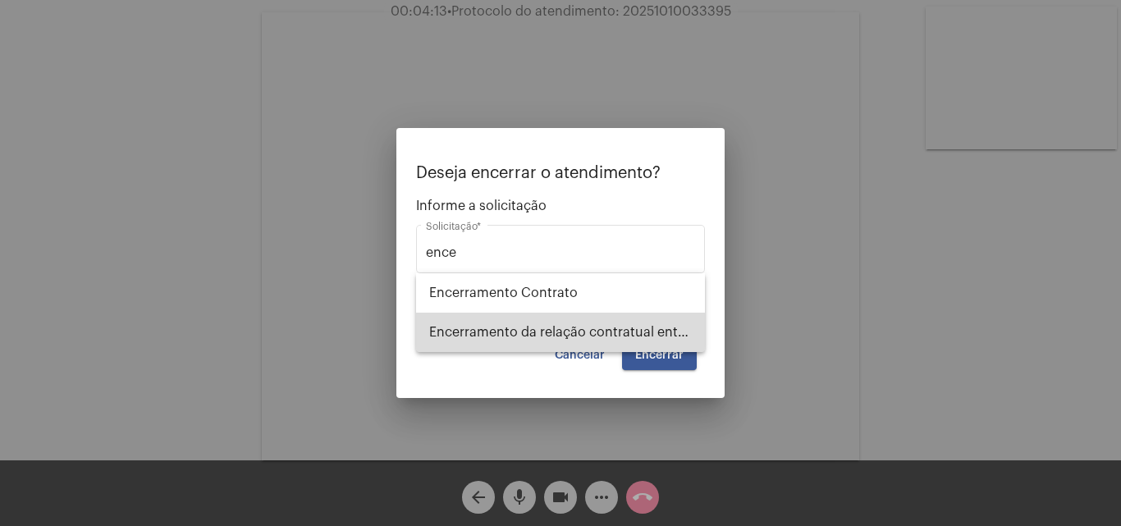
click at [641, 328] on span "Encerramento da relação contratual entre [PERSON_NAME] e o USUÁRIO" at bounding box center [560, 332] width 263 height 39
type input "Encerramento da relação contratual entre [PERSON_NAME] e o USUÁRIO"
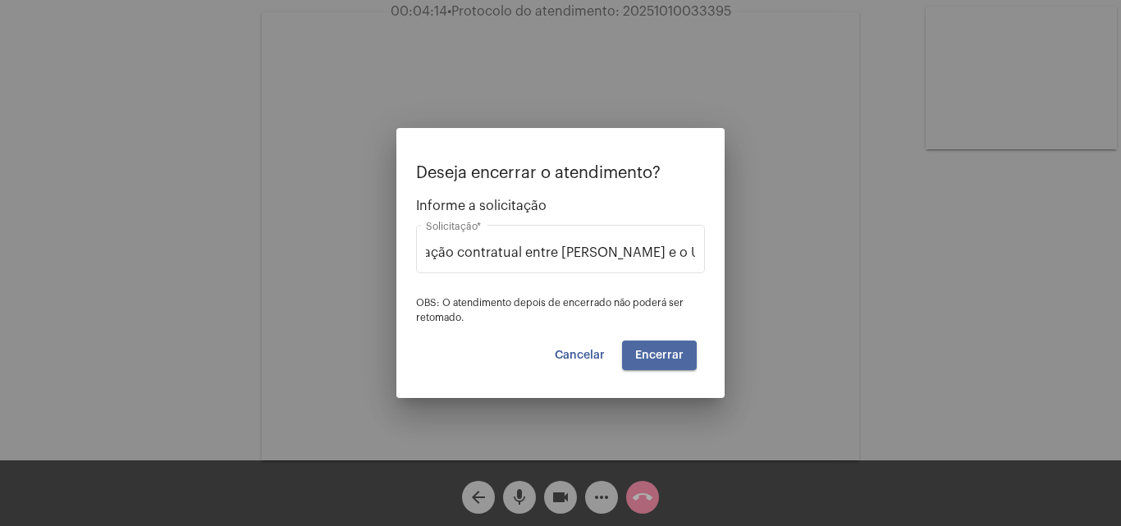
click at [669, 355] on span "Encerrar" at bounding box center [659, 355] width 48 height 11
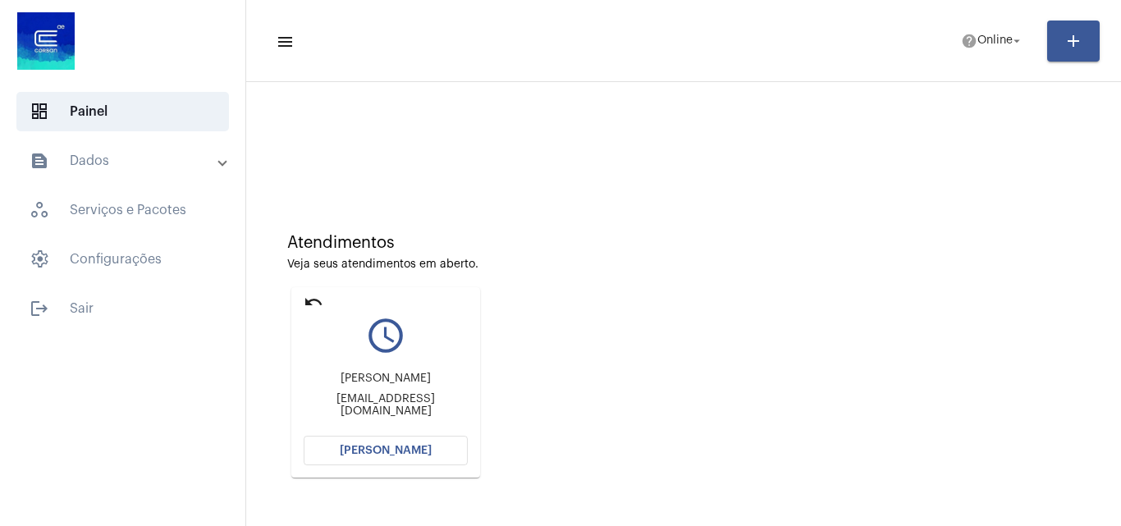
click at [411, 441] on button "[PERSON_NAME]" at bounding box center [386, 451] width 164 height 30
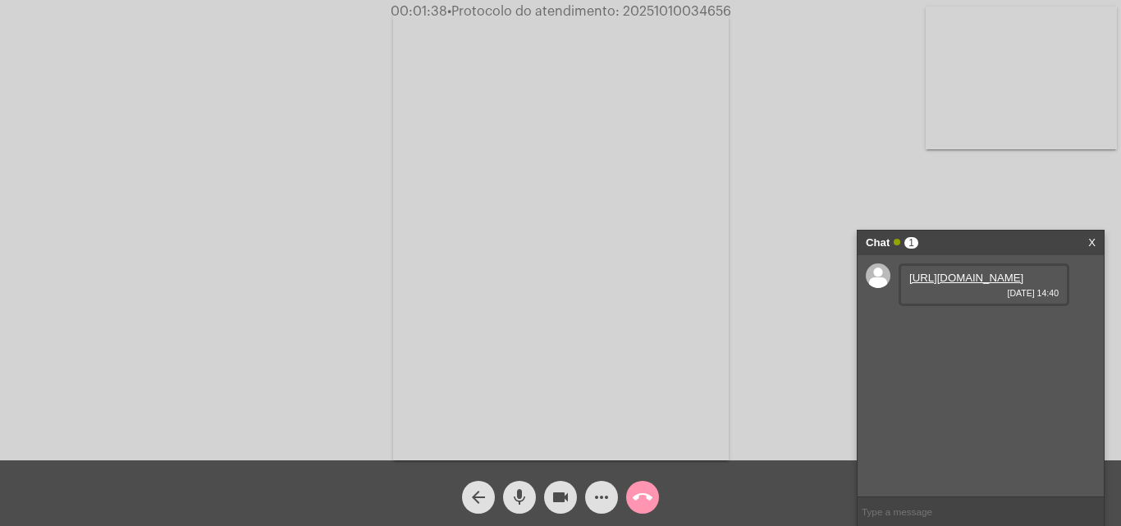
click at [989, 277] on link "[URL][DOMAIN_NAME]" at bounding box center [966, 278] width 114 height 12
click at [1005, 102] on video at bounding box center [1021, 78] width 191 height 143
click at [213, 257] on video at bounding box center [206, 235] width 191 height 254
click at [1056, 112] on video at bounding box center [1021, 78] width 191 height 143
click at [236, 311] on video at bounding box center [206, 235] width 191 height 254
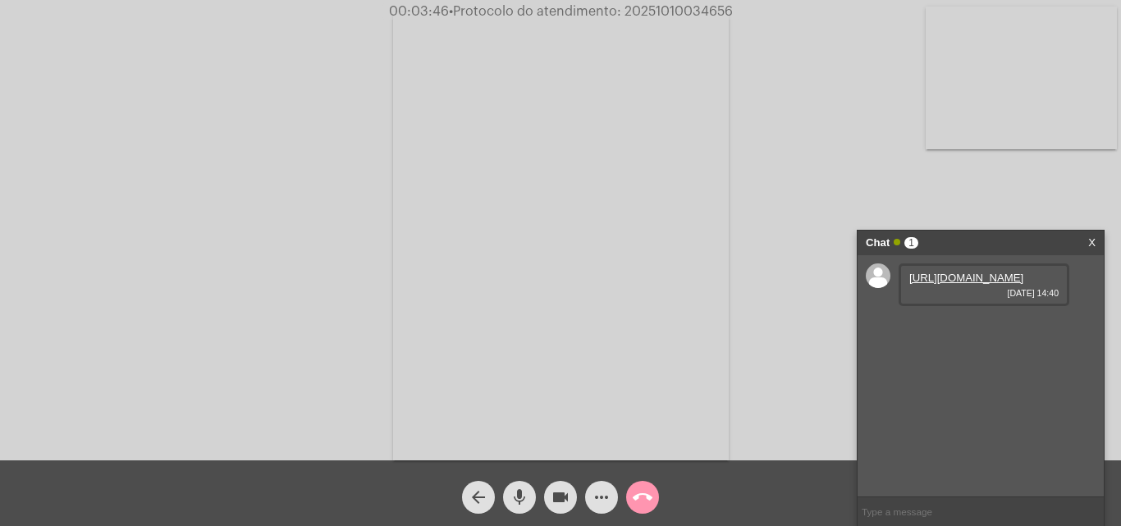
click at [1063, 48] on video at bounding box center [1021, 78] width 191 height 143
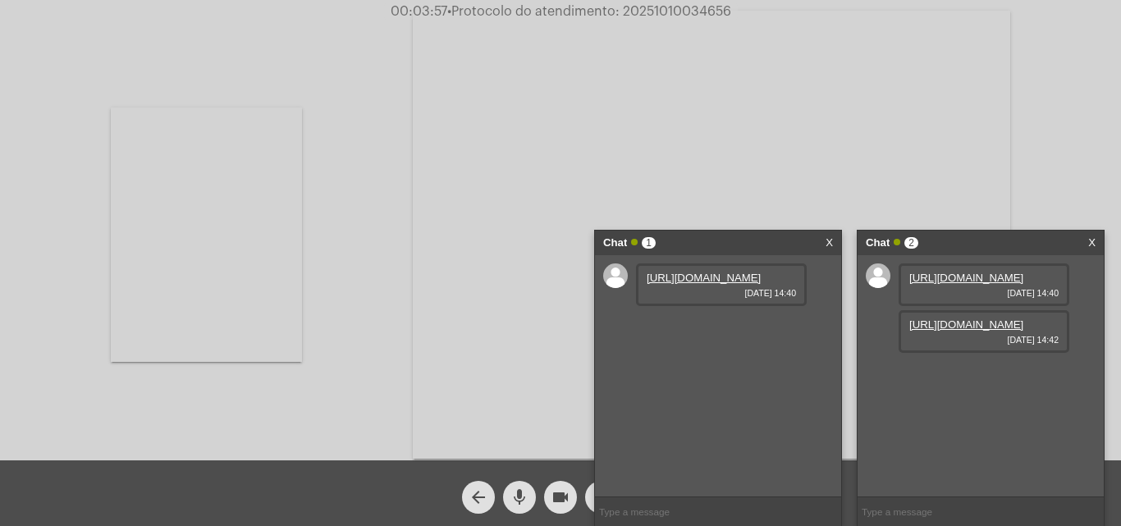
click at [968, 331] on link "[URL][DOMAIN_NAME]" at bounding box center [966, 324] width 114 height 12
click at [966, 378] on link "[URL][DOMAIN_NAME]" at bounding box center [966, 371] width 114 height 12
click at [213, 252] on video at bounding box center [206, 235] width 191 height 254
click at [834, 244] on div "Chat 1 X" at bounding box center [718, 243] width 246 height 25
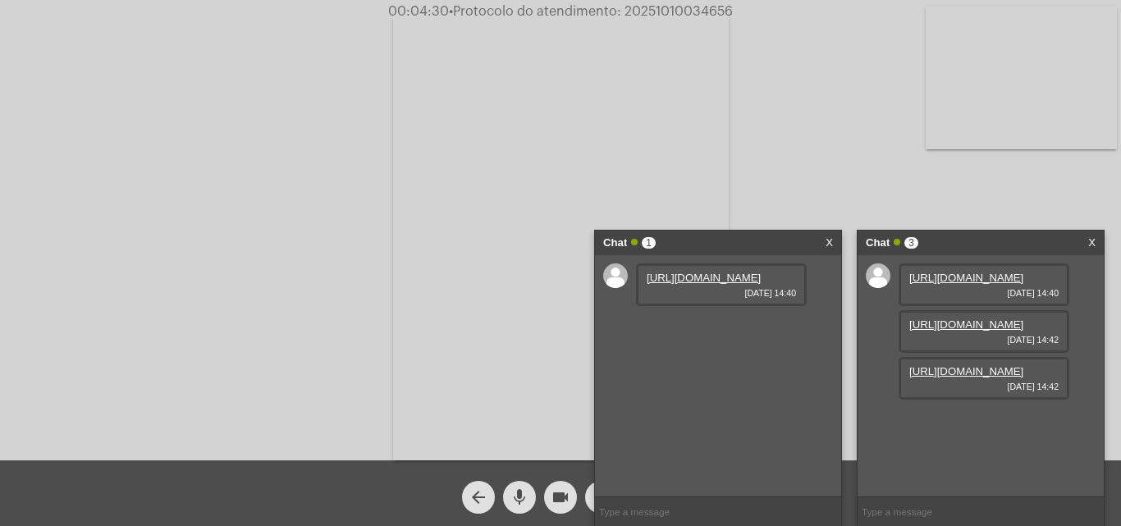
click at [829, 240] on link "X" at bounding box center [829, 243] width 7 height 25
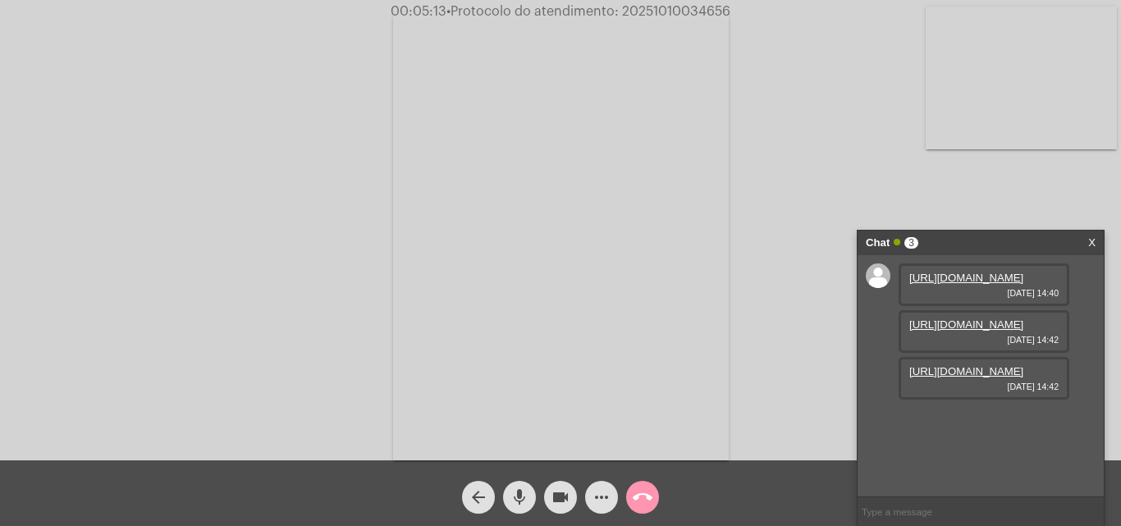
click at [645, 497] on mat-icon "call_end" at bounding box center [643, 498] width 20 height 20
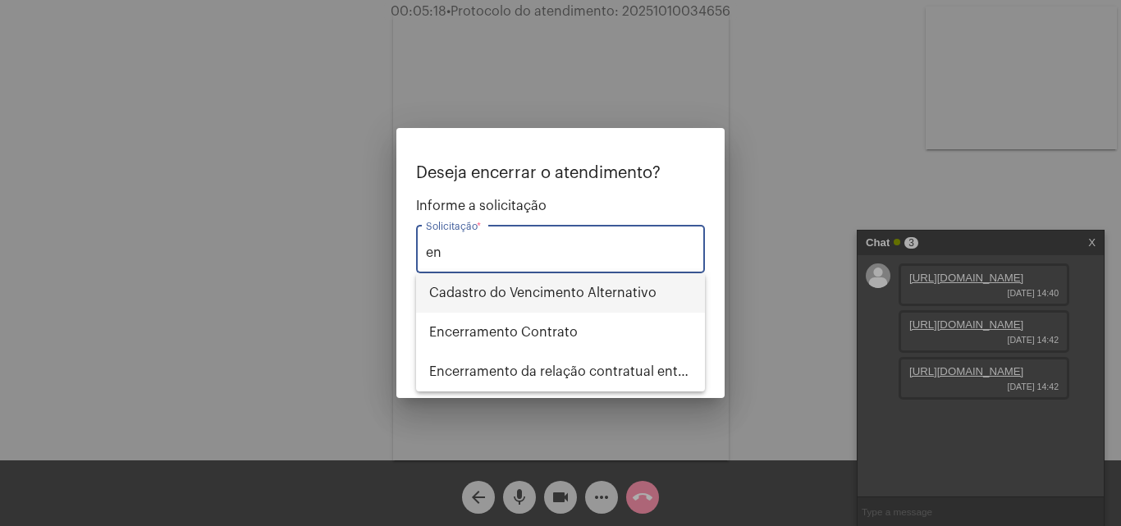
type input "e"
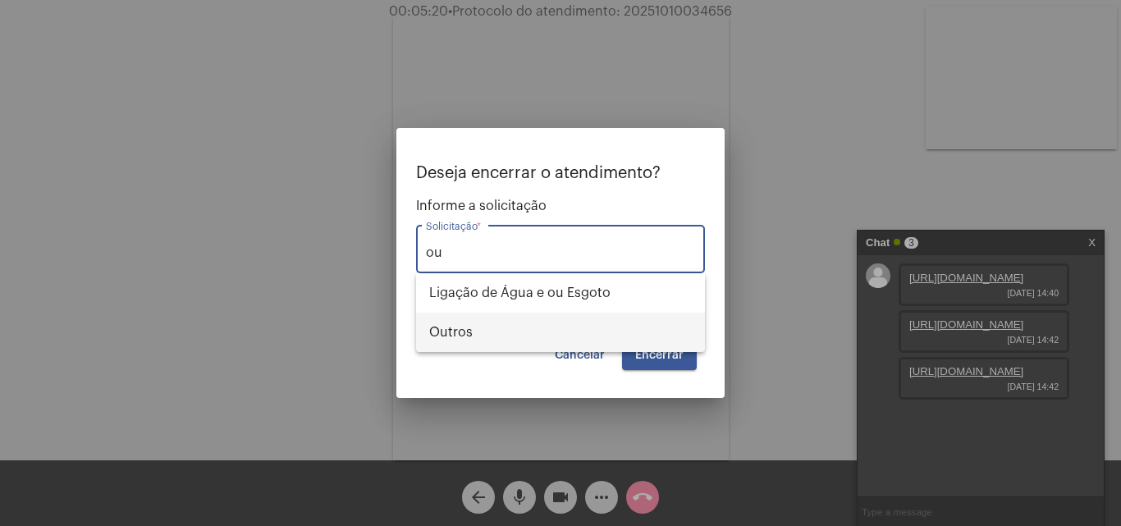
click at [475, 331] on span "Outros" at bounding box center [560, 332] width 263 height 39
type input "Outros"
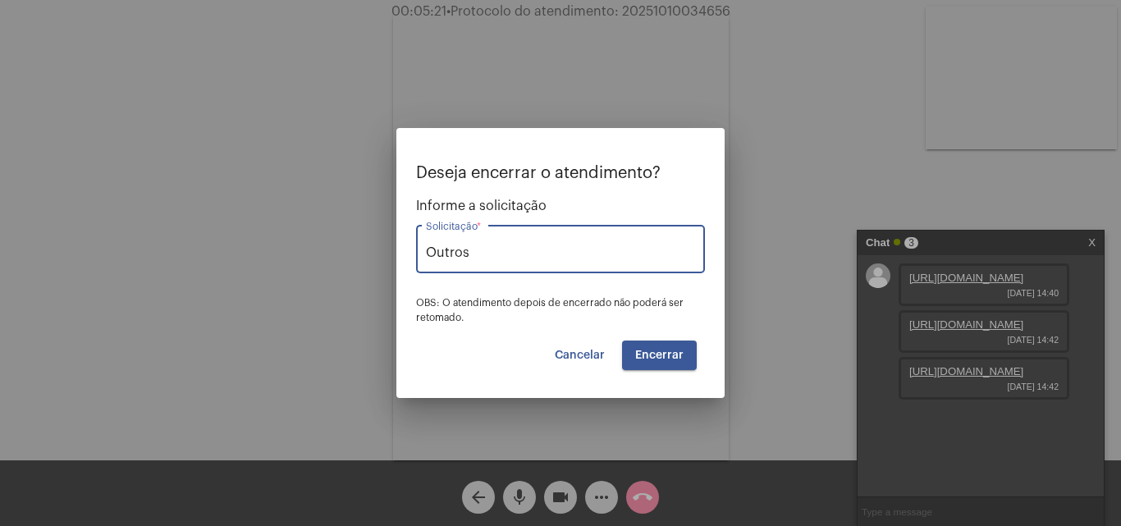
click at [653, 357] on span "Encerrar" at bounding box center [659, 355] width 48 height 11
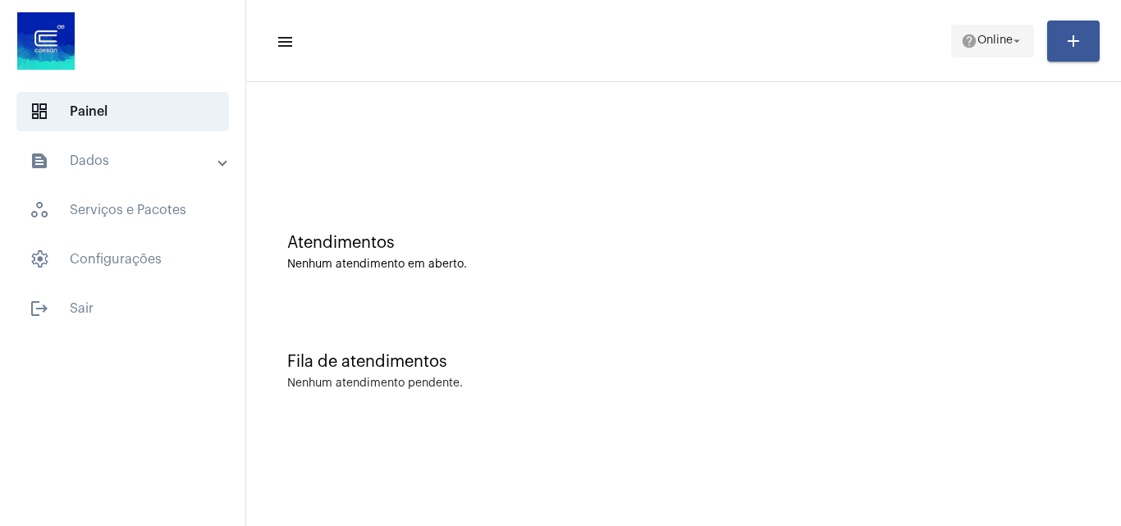
click at [987, 29] on span "help Online arrow_drop_down" at bounding box center [992, 40] width 63 height 30
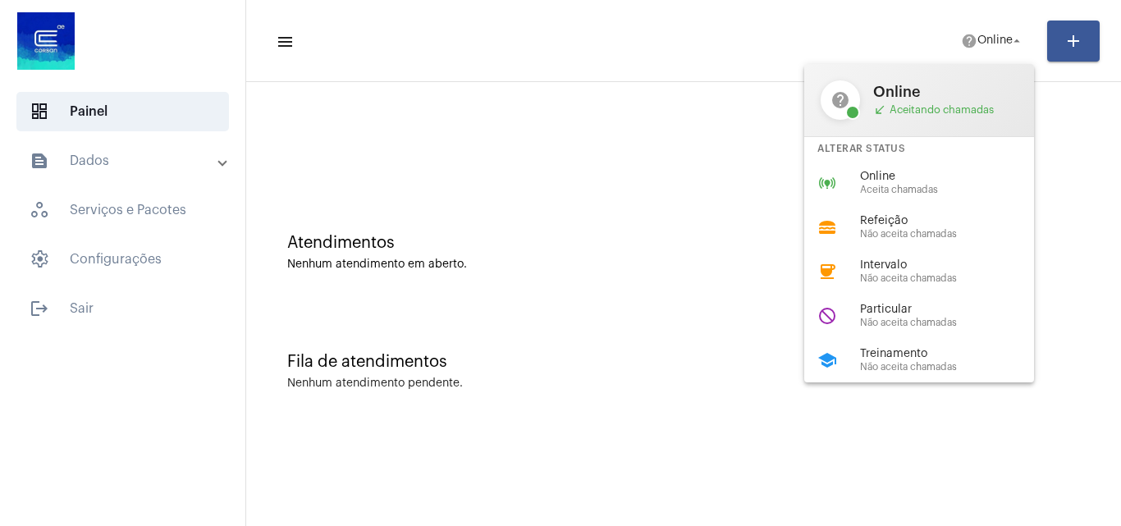
click at [896, 319] on span "Não aceita chamadas" at bounding box center [953, 323] width 187 height 11
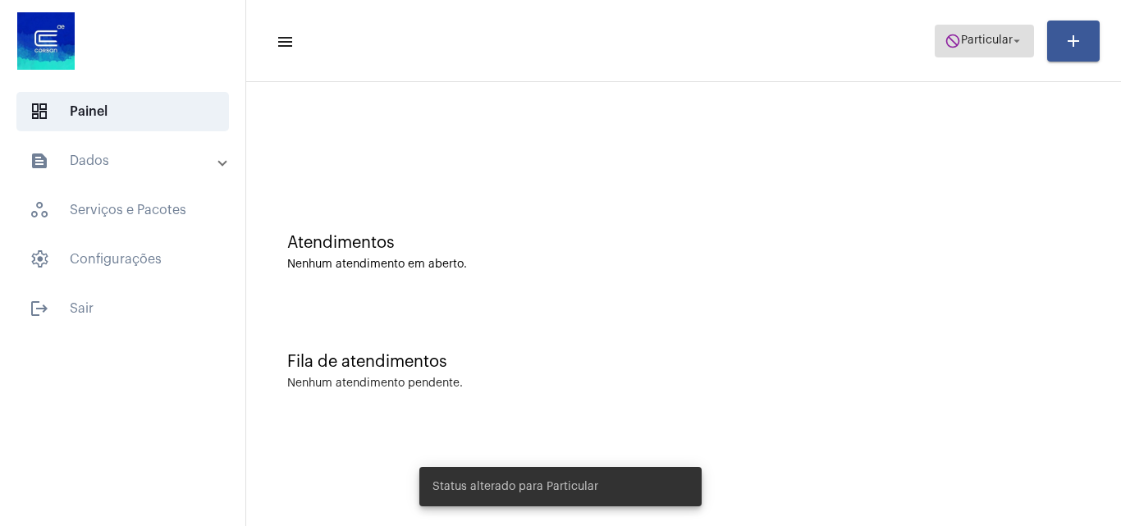
click at [969, 45] on span "Particular" at bounding box center [987, 40] width 52 height 11
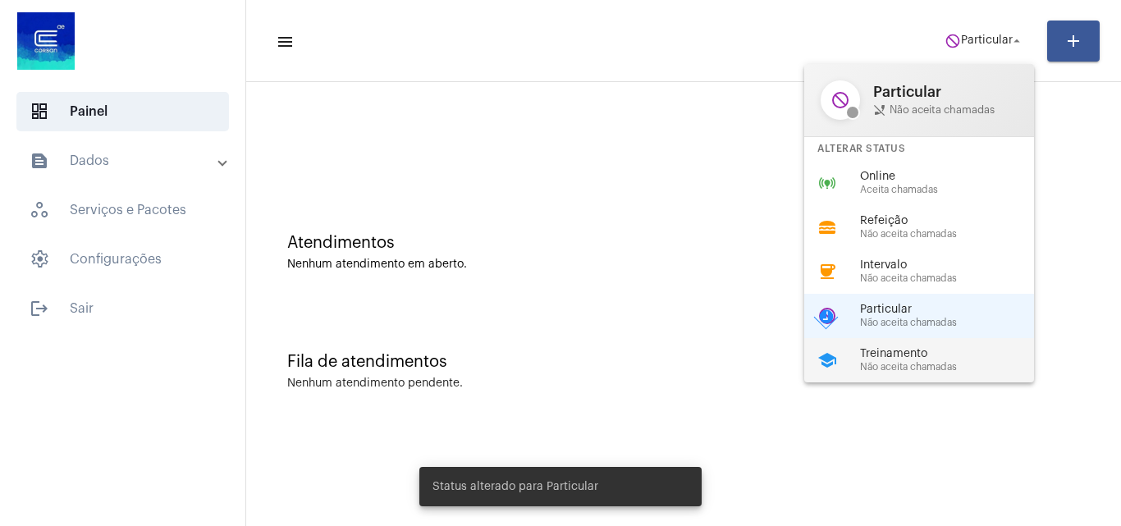
click at [880, 369] on span "Não aceita chamadas" at bounding box center [953, 367] width 187 height 11
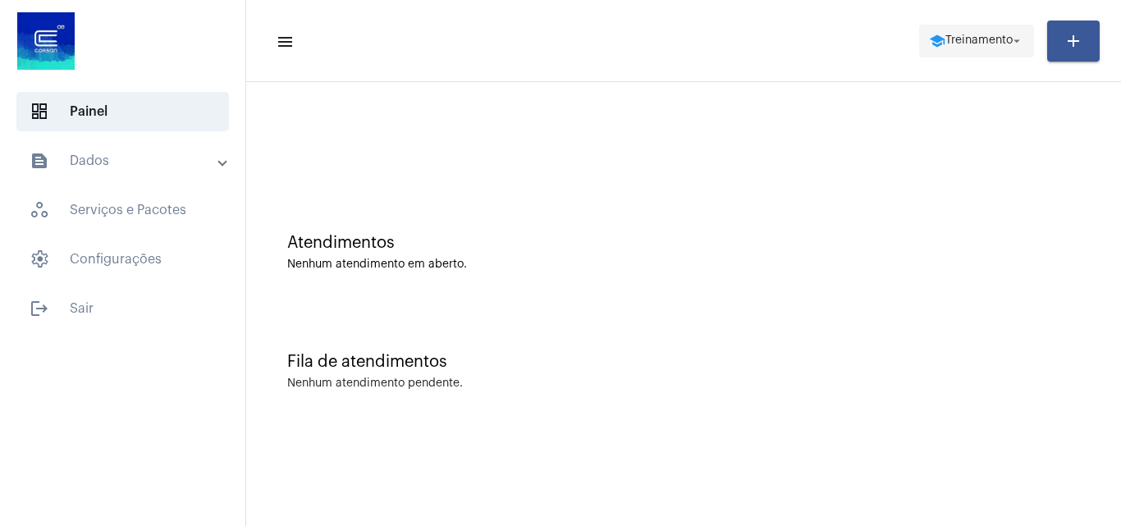
click at [960, 52] on span "school Treinamento arrow_drop_down" at bounding box center [976, 40] width 95 height 30
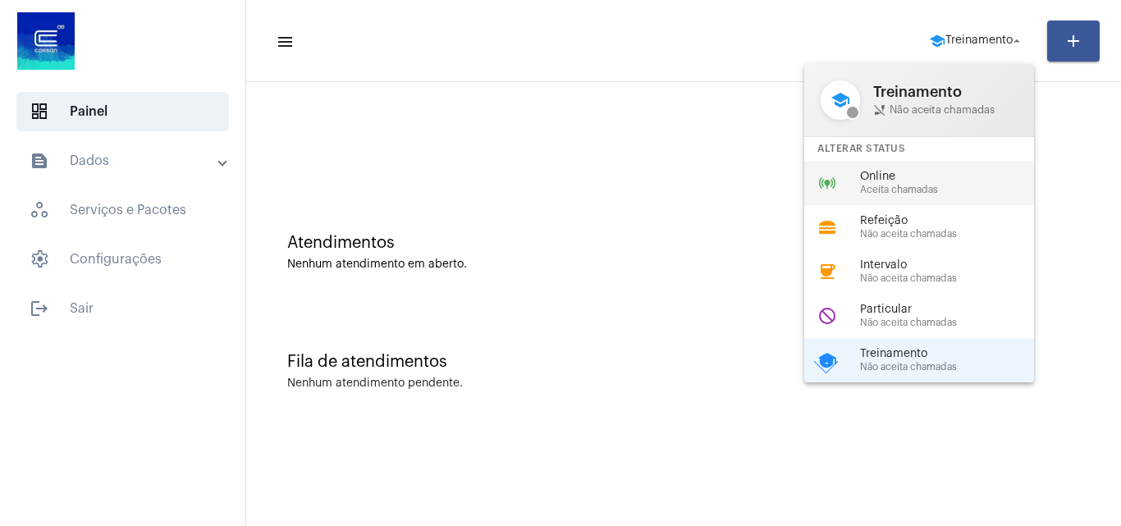
click at [932, 179] on span "Online" at bounding box center [953, 177] width 187 height 12
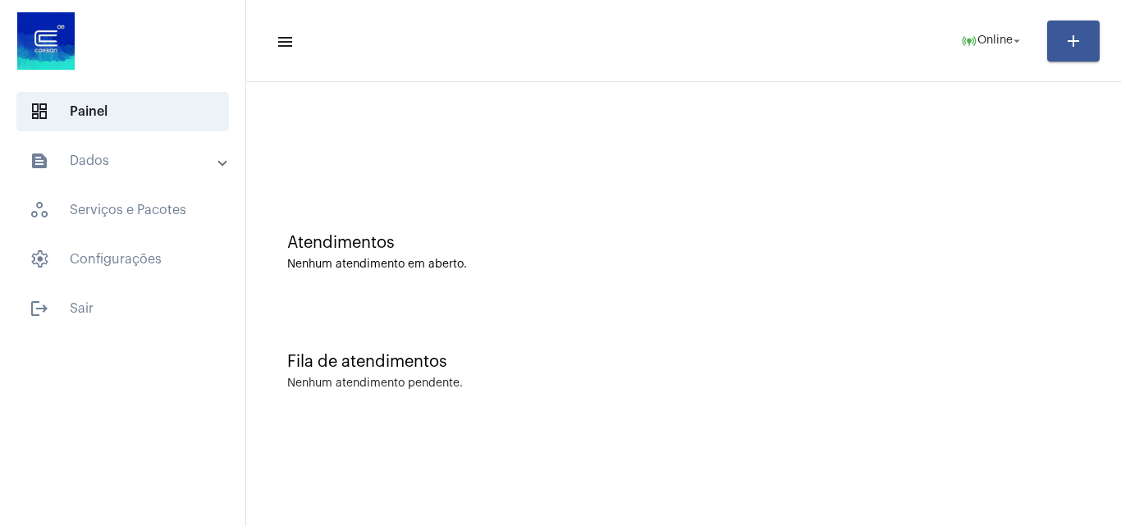
click at [583, 467] on mat-sidenav-content "menu online_prediction Online arrow_drop_down add Atendimentos Nenhum atendimen…" at bounding box center [683, 263] width 875 height 526
click at [350, 48] on mat-toolbar-row "menu online_prediction Online arrow_drop_down add" at bounding box center [683, 41] width 875 height 53
click at [996, 47] on span "online_prediction Online arrow_drop_down" at bounding box center [992, 40] width 63 height 30
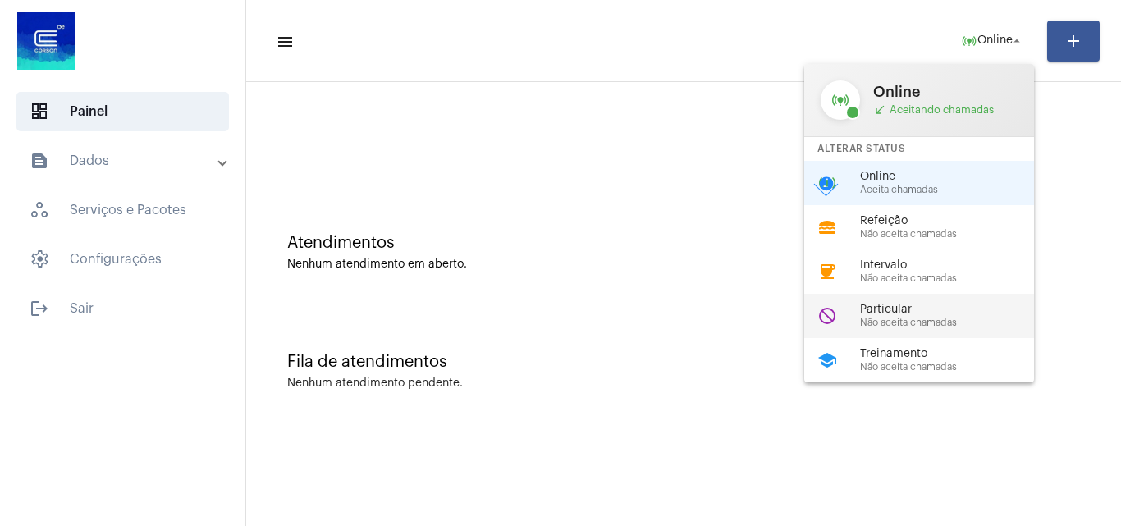
click at [900, 316] on div "Particular Não aceita chamadas" at bounding box center [953, 316] width 187 height 25
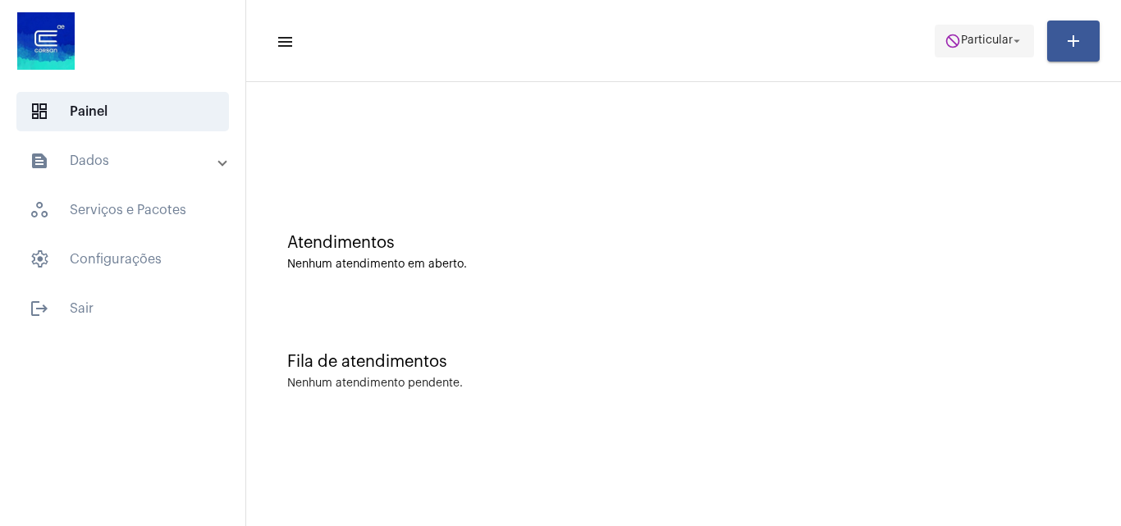
click at [964, 47] on span "do_not_disturb Particular arrow_drop_down" at bounding box center [985, 40] width 80 height 30
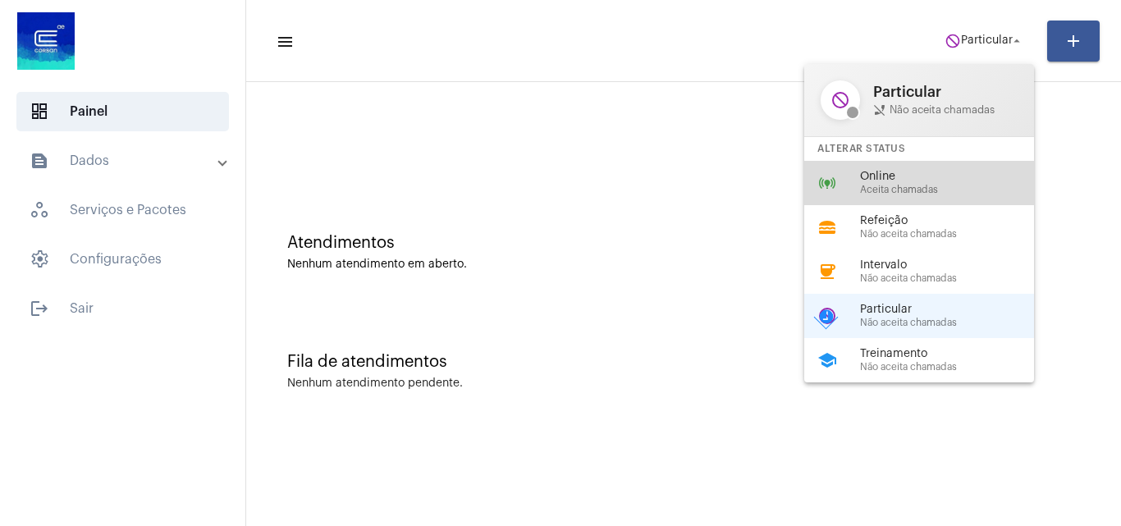
click at [905, 192] on span "Aceita chamadas" at bounding box center [953, 190] width 187 height 11
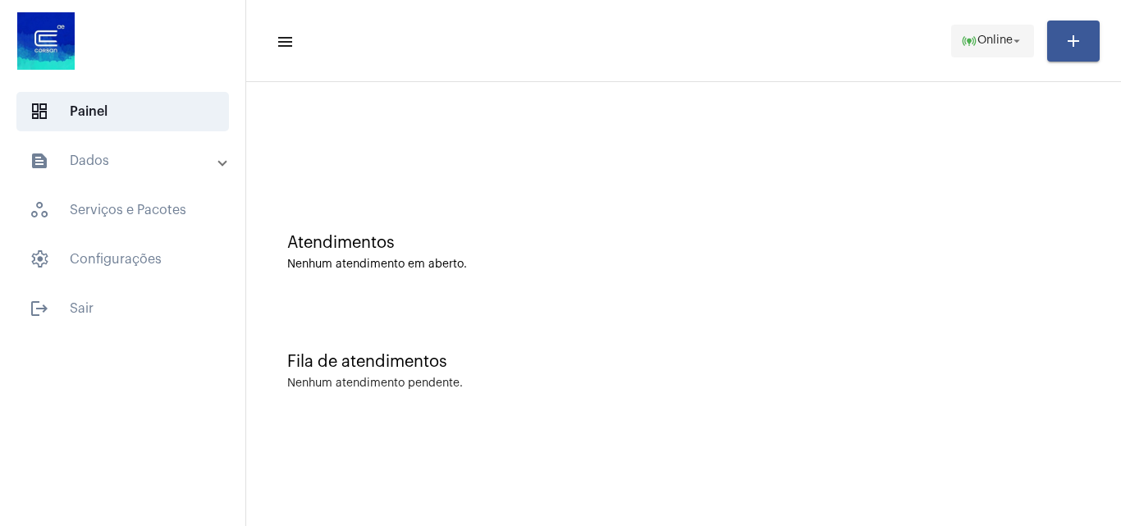
click at [961, 37] on mat-icon "online_prediction" at bounding box center [969, 41] width 16 height 16
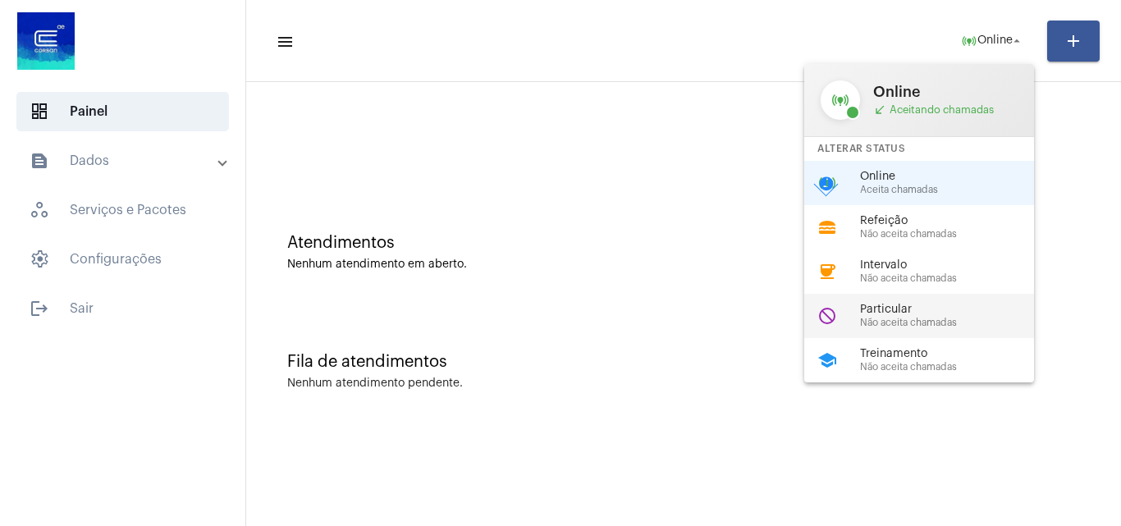
click at [880, 305] on span "Particular" at bounding box center [953, 310] width 187 height 12
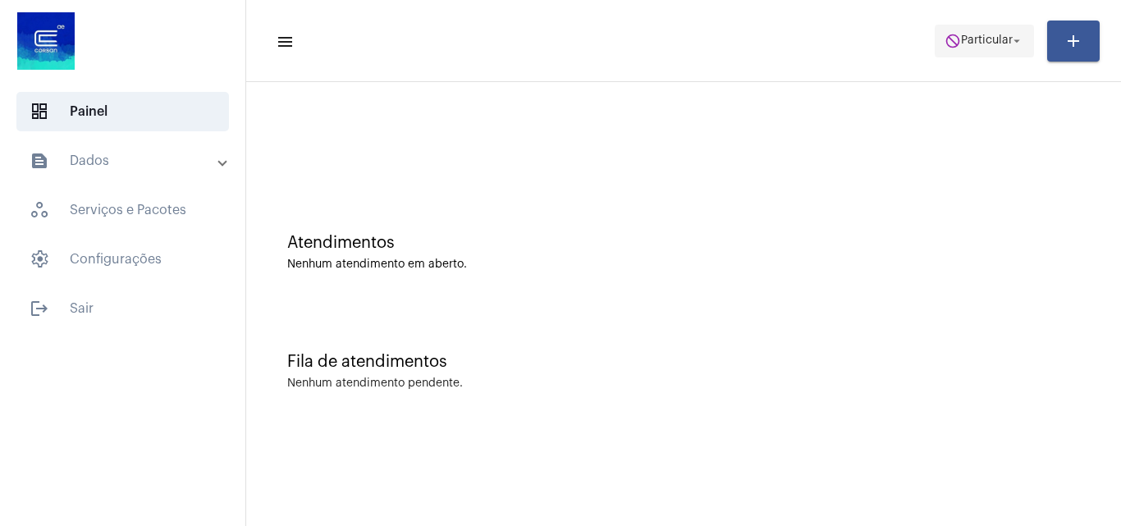
click at [947, 49] on span "do_not_disturb Particular arrow_drop_down" at bounding box center [985, 40] width 80 height 30
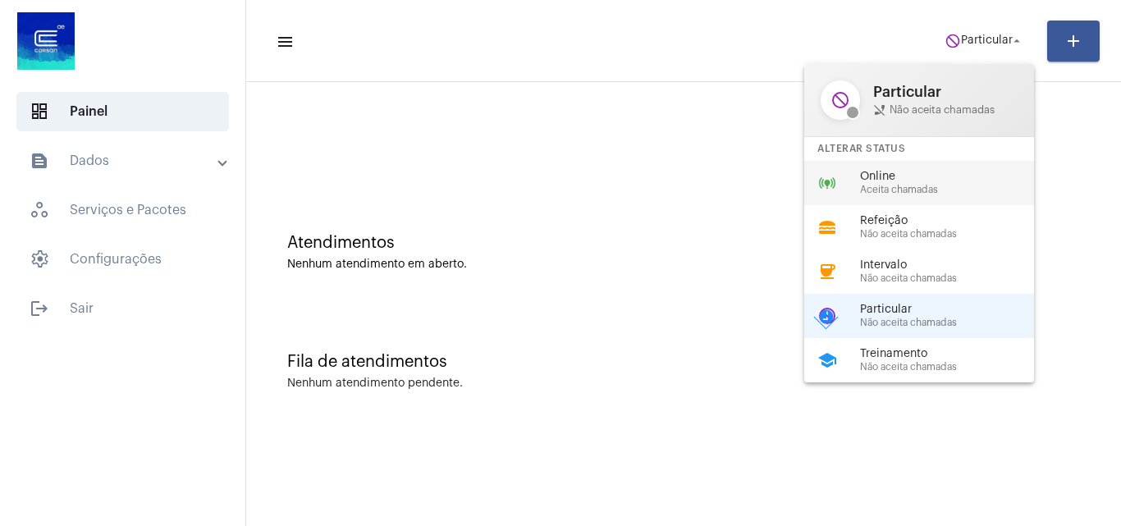
click at [900, 180] on span "Online" at bounding box center [953, 177] width 187 height 12
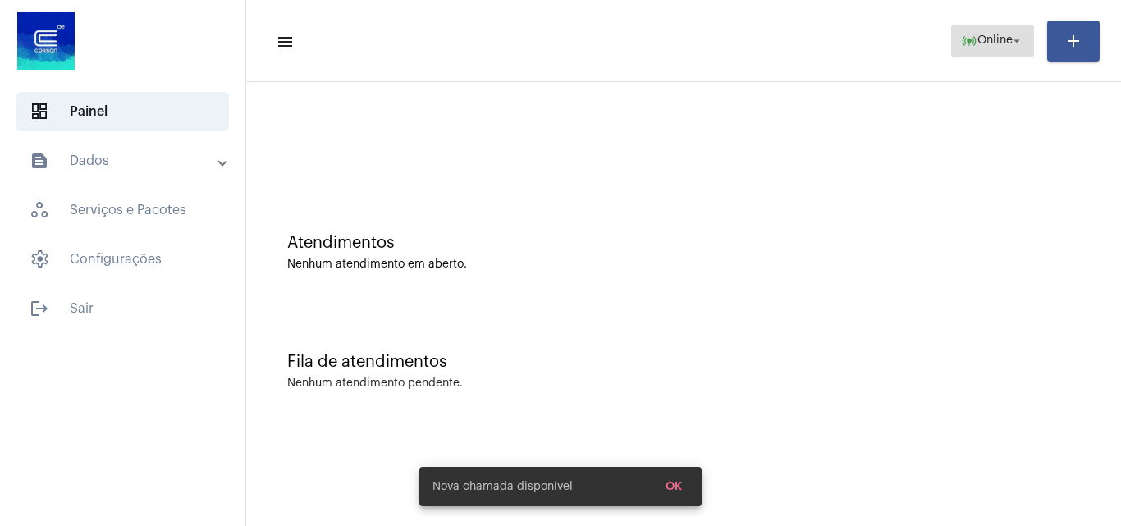
click at [961, 49] on span "online_prediction Online arrow_drop_down" at bounding box center [992, 40] width 63 height 30
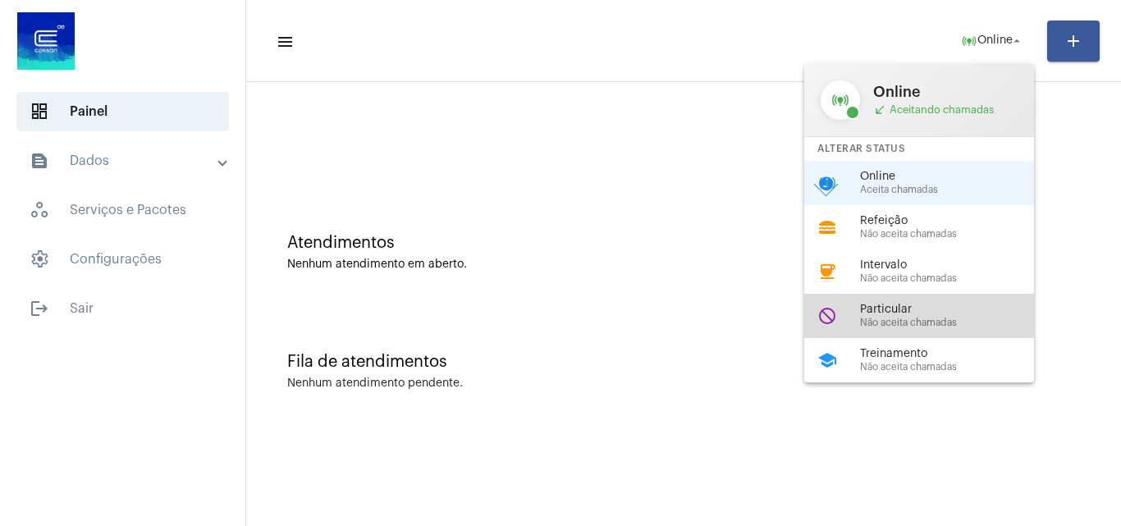
click at [887, 306] on span "Particular" at bounding box center [953, 310] width 187 height 12
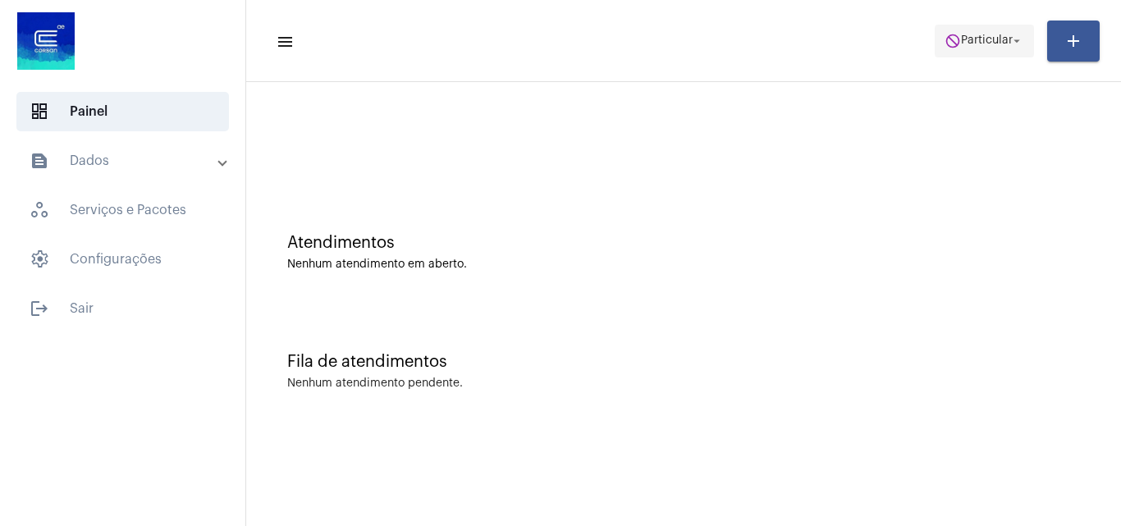
click at [987, 53] on span "do_not_disturb Particular arrow_drop_down" at bounding box center [985, 40] width 80 height 30
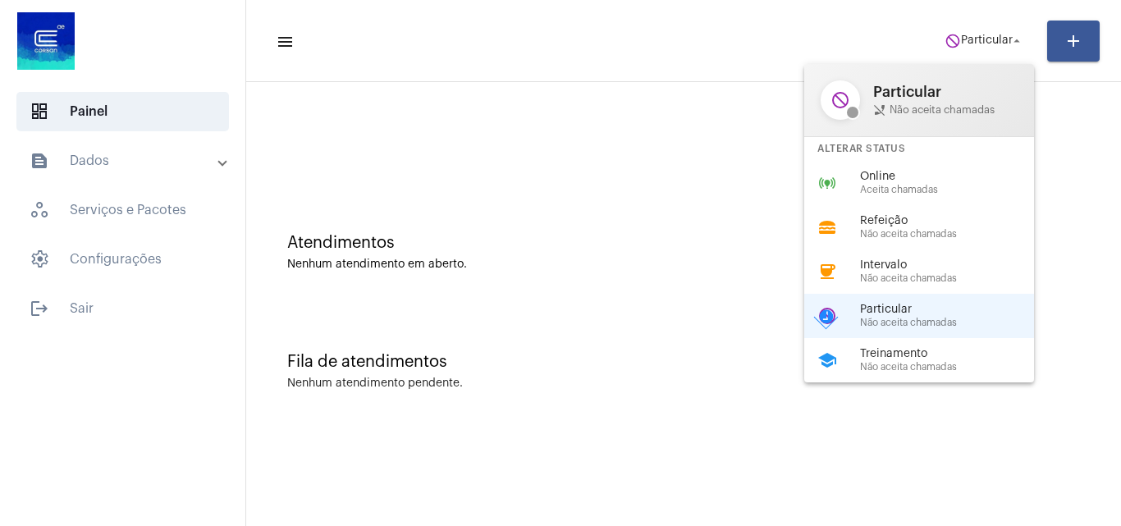
click at [888, 200] on div "online_prediction Online Aceita chamadas" at bounding box center [932, 183] width 256 height 44
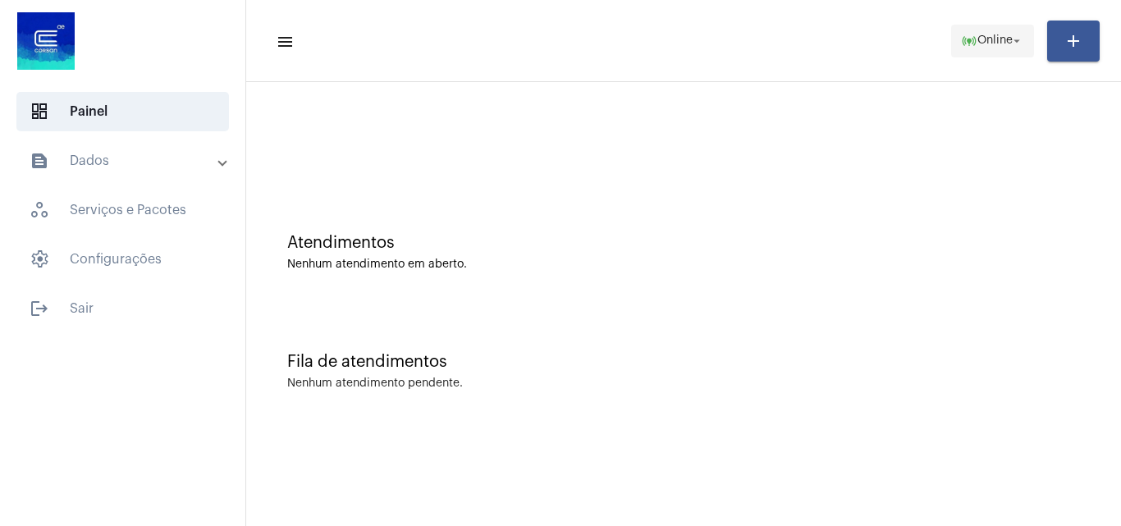
click at [990, 30] on span "online_prediction Online arrow_drop_down" at bounding box center [992, 40] width 63 height 30
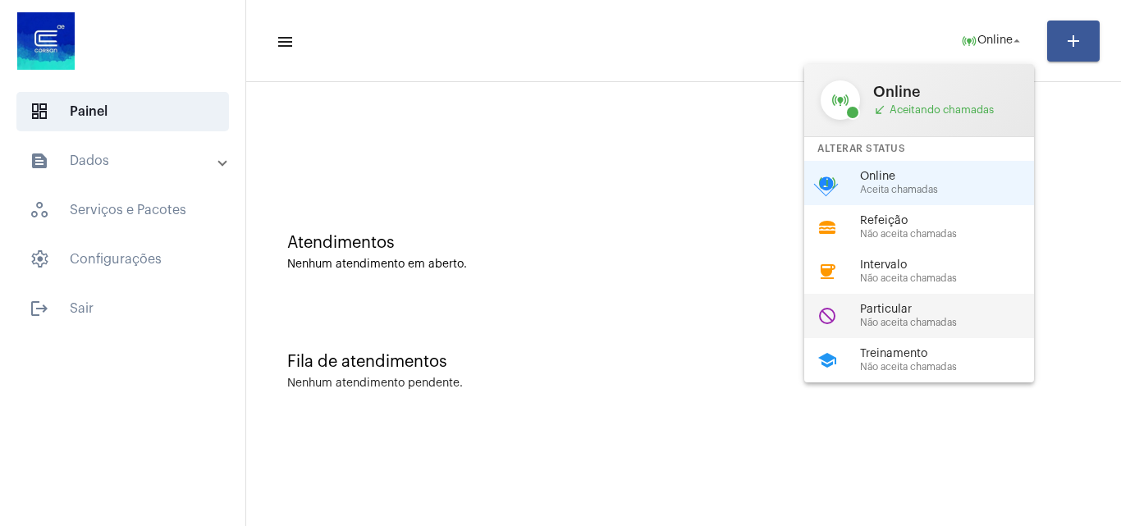
click at [875, 309] on span "Particular" at bounding box center [953, 310] width 187 height 12
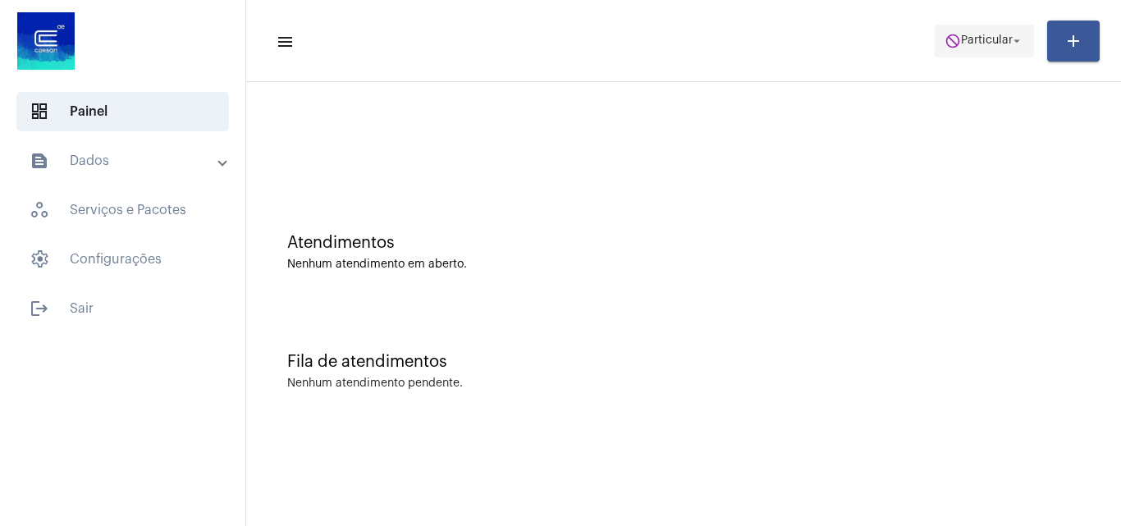
click at [983, 29] on span "do_not_disturb Particular arrow_drop_down" at bounding box center [985, 40] width 80 height 30
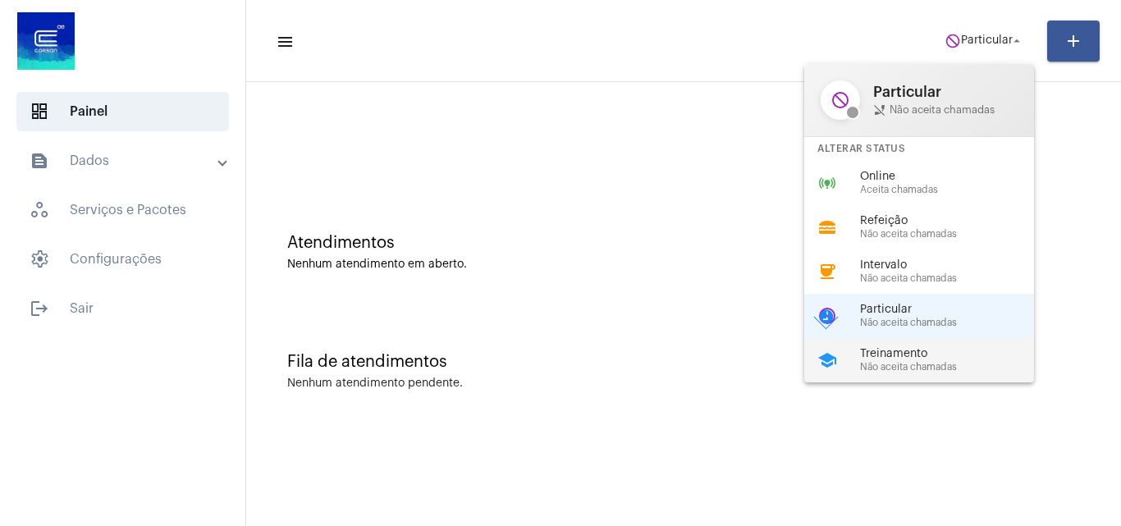
click at [882, 360] on div "Treinamento Não aceita chamadas" at bounding box center [953, 360] width 187 height 25
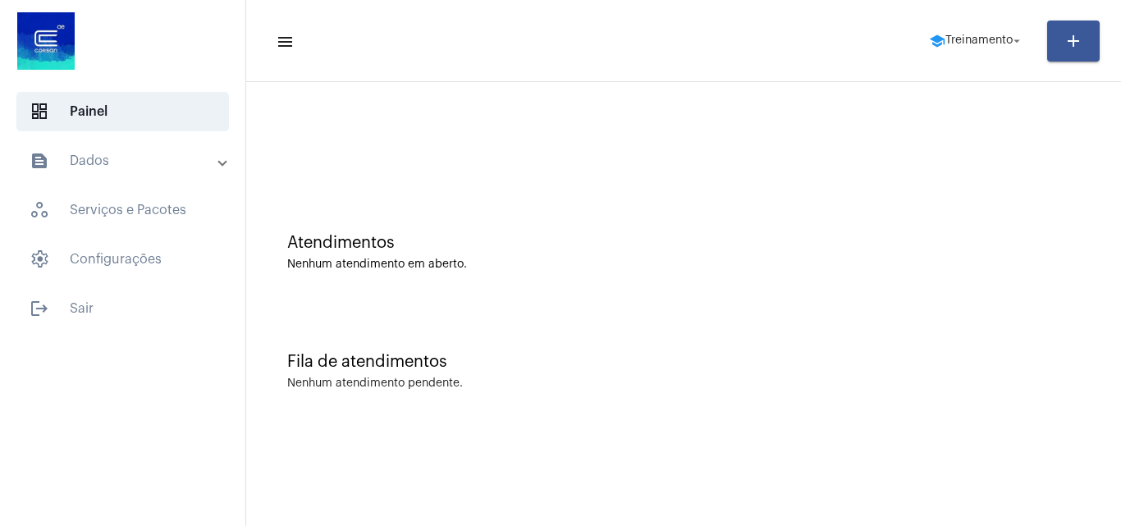
click at [134, 166] on mat-panel-title "text_snippet_outlined Dados" at bounding box center [125, 161] width 190 height 20
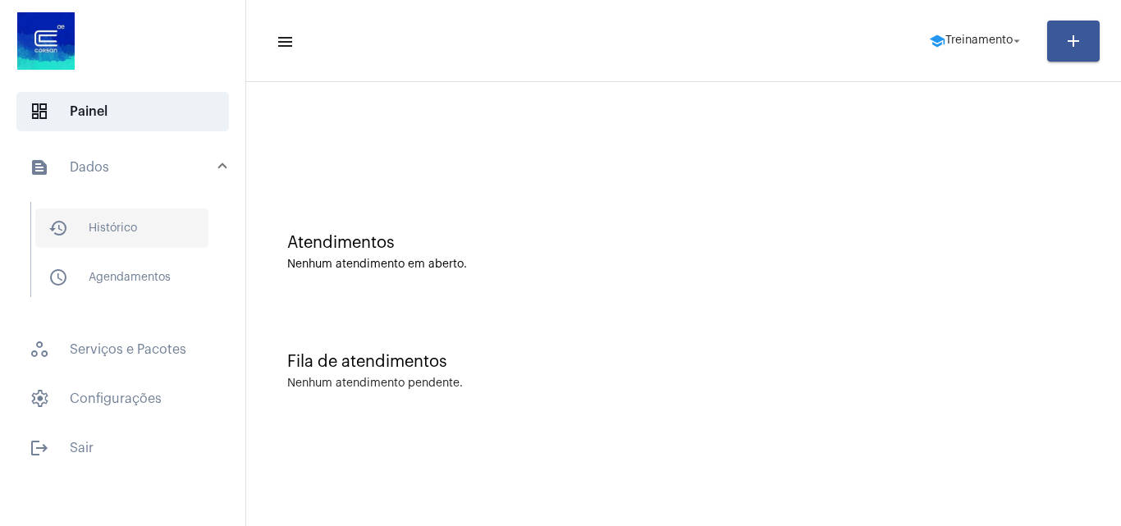
click at [138, 221] on span "history_outlined Histórico" at bounding box center [121, 227] width 173 height 39
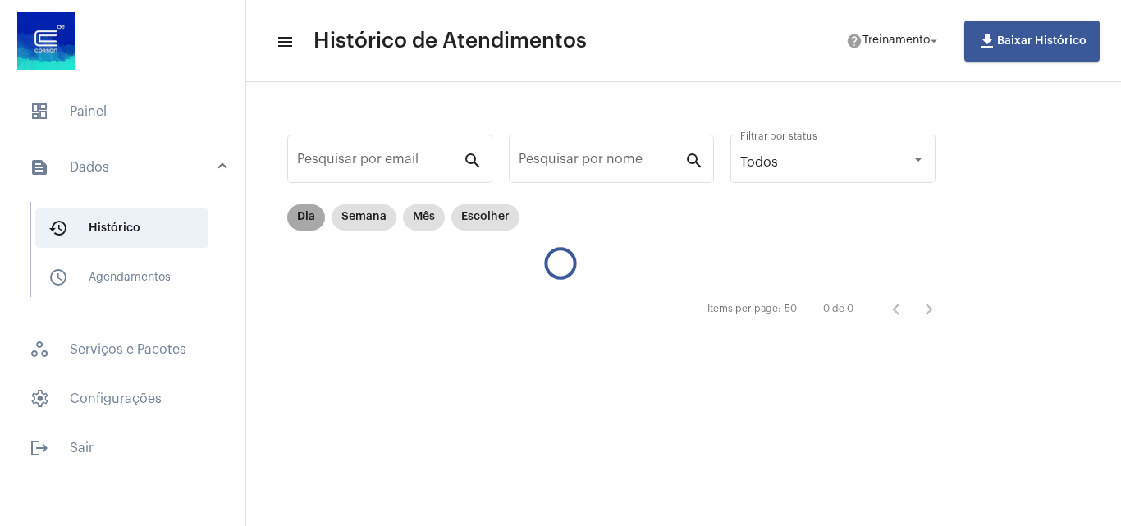
click at [307, 217] on mat-chip "Dia" at bounding box center [306, 217] width 38 height 26
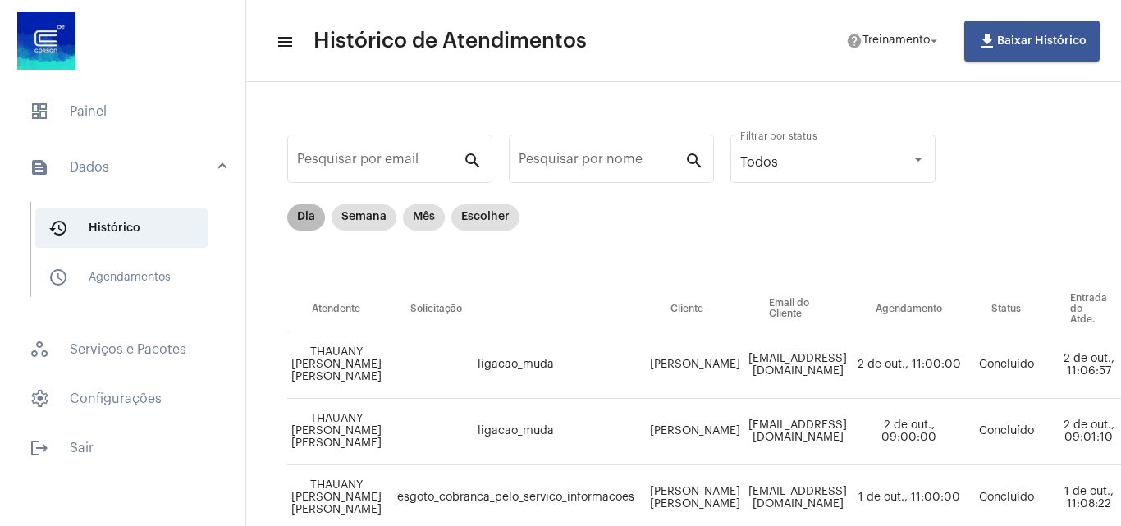
click at [305, 205] on mat-chip "Dia" at bounding box center [306, 217] width 38 height 26
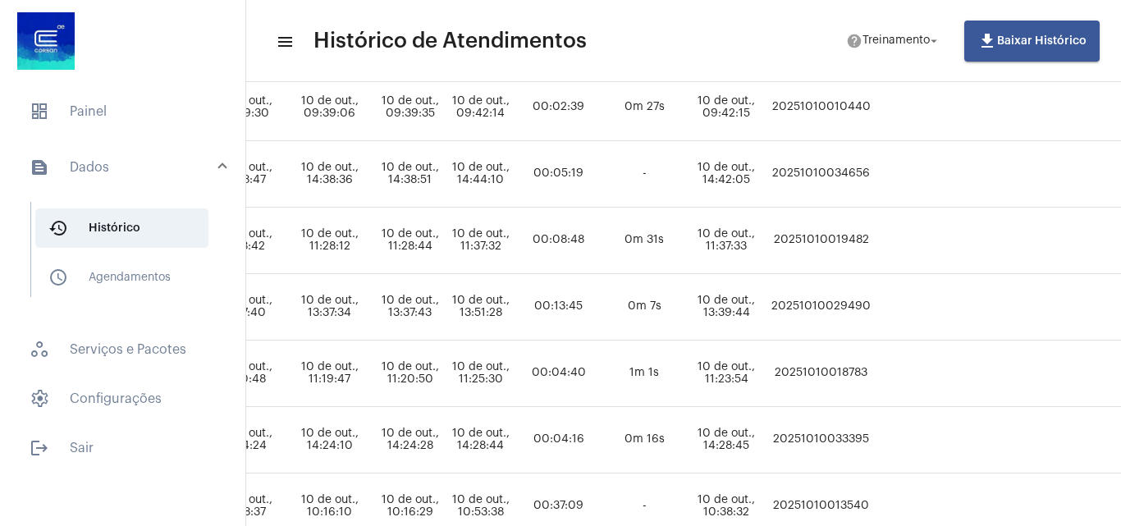
scroll to position [324, 835]
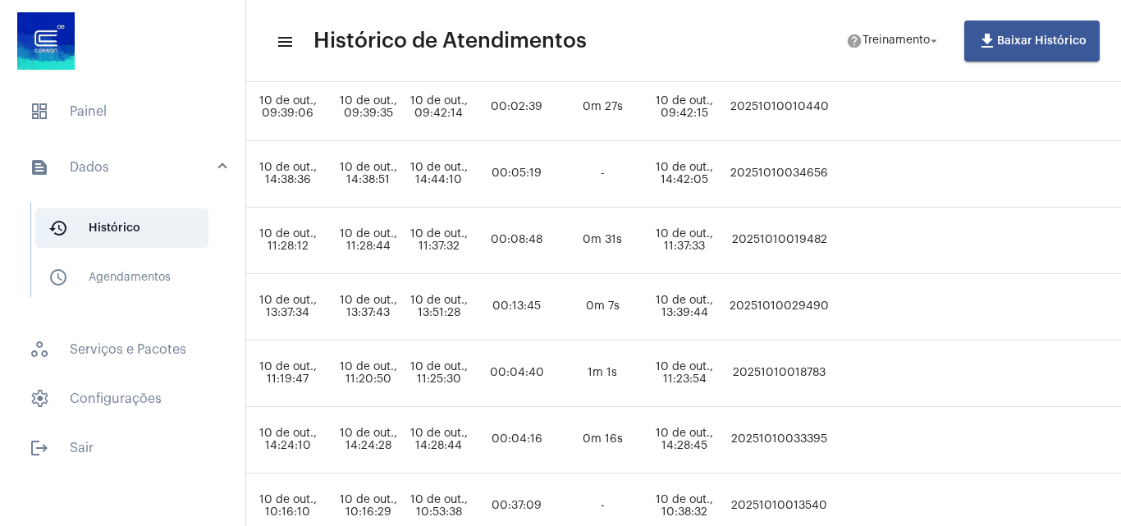
click at [833, 303] on td "20251010029490" at bounding box center [780, 307] width 108 height 66
copy td "20251010029490"
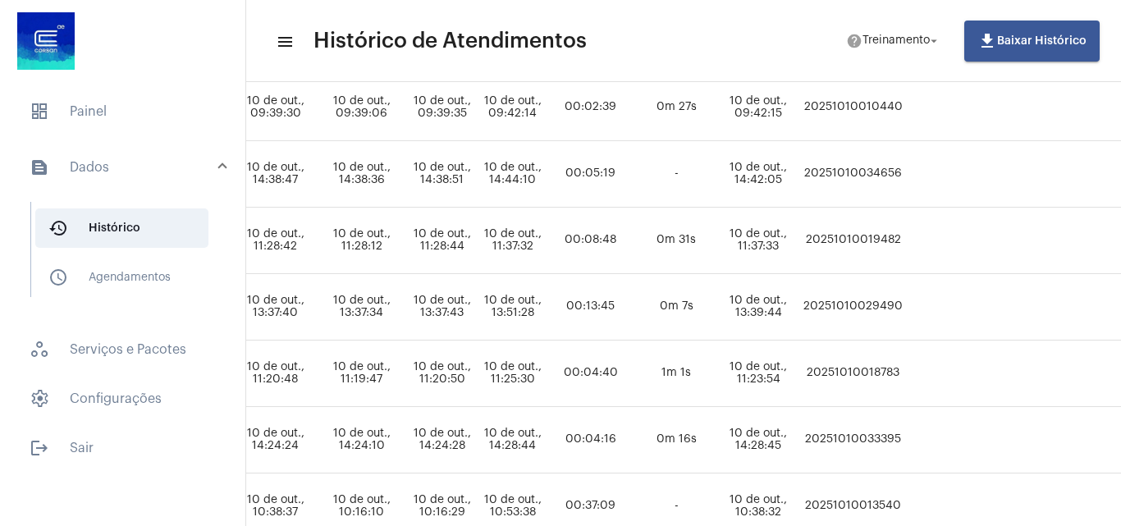
scroll to position [324, 771]
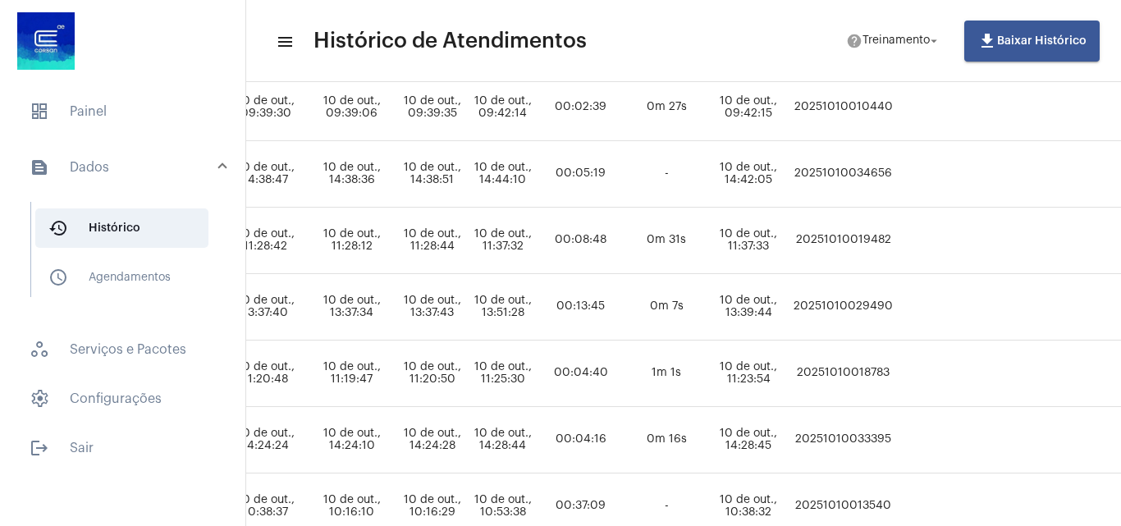
copy td "20251010029490"
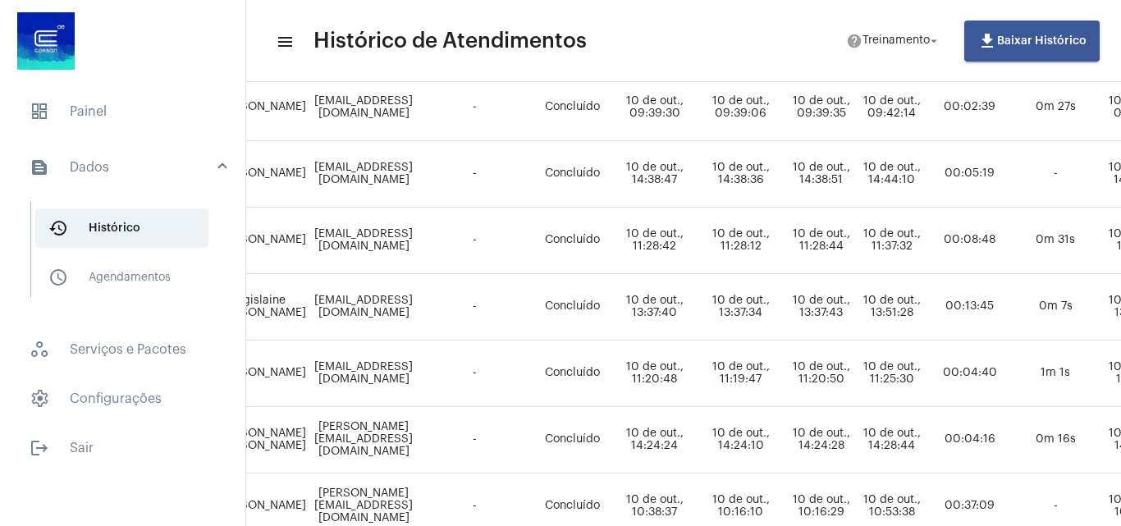
scroll to position [324, 370]
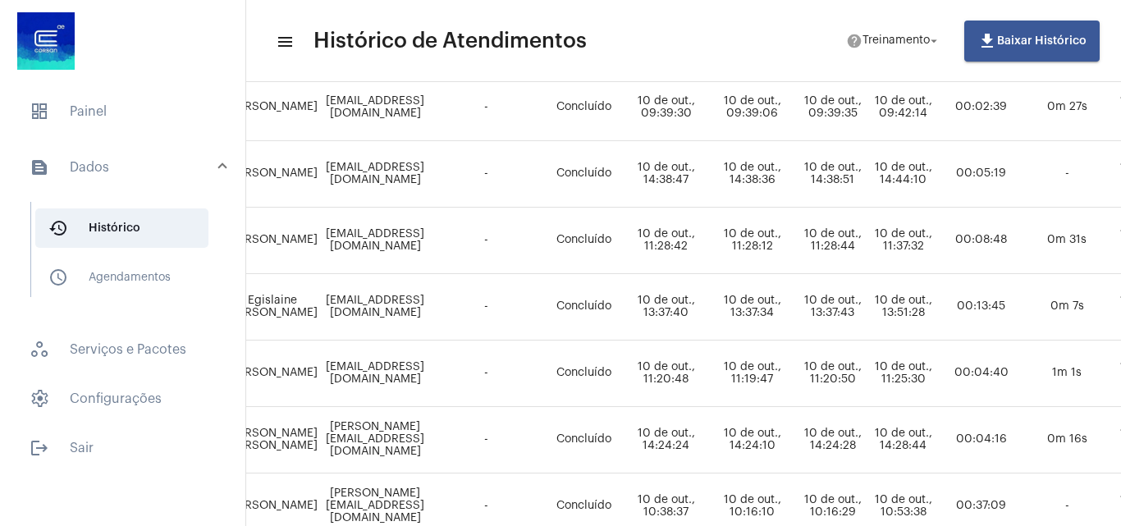
click at [140, 102] on span "dashboard Painel" at bounding box center [122, 111] width 213 height 39
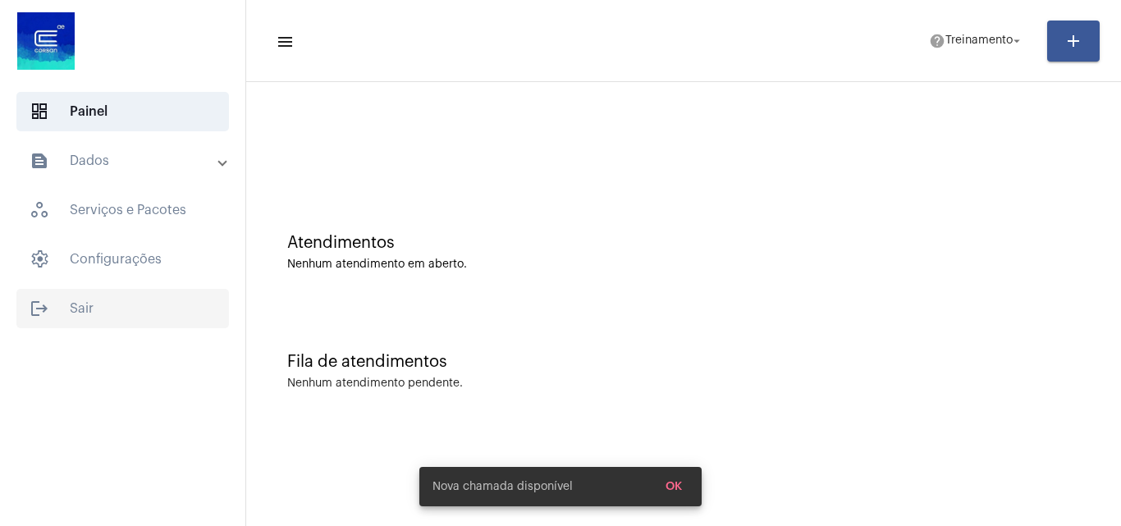
click at [121, 305] on span "logout Sair" at bounding box center [122, 308] width 213 height 39
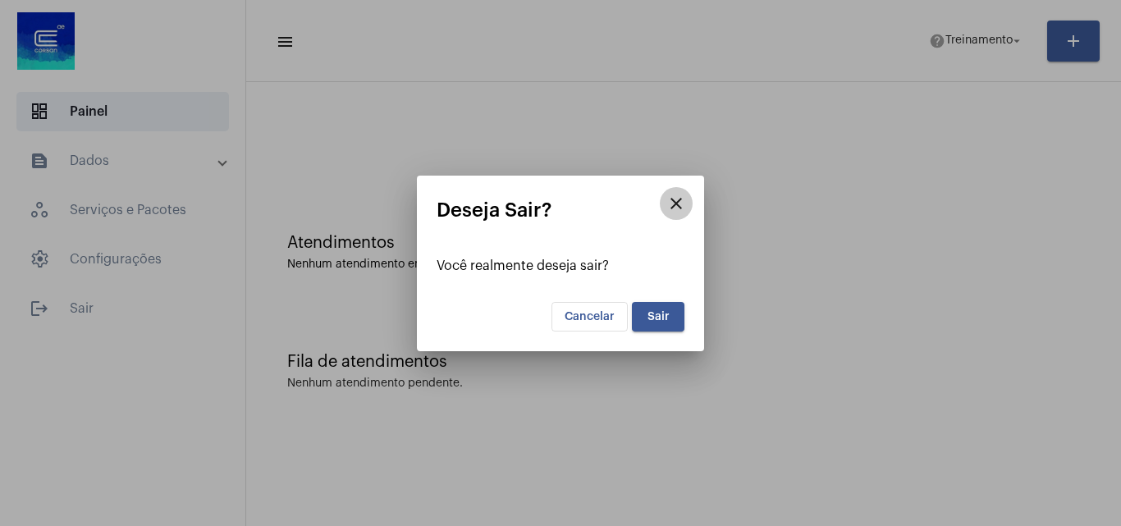
click at [680, 199] on mat-icon "close" at bounding box center [676, 204] width 20 height 20
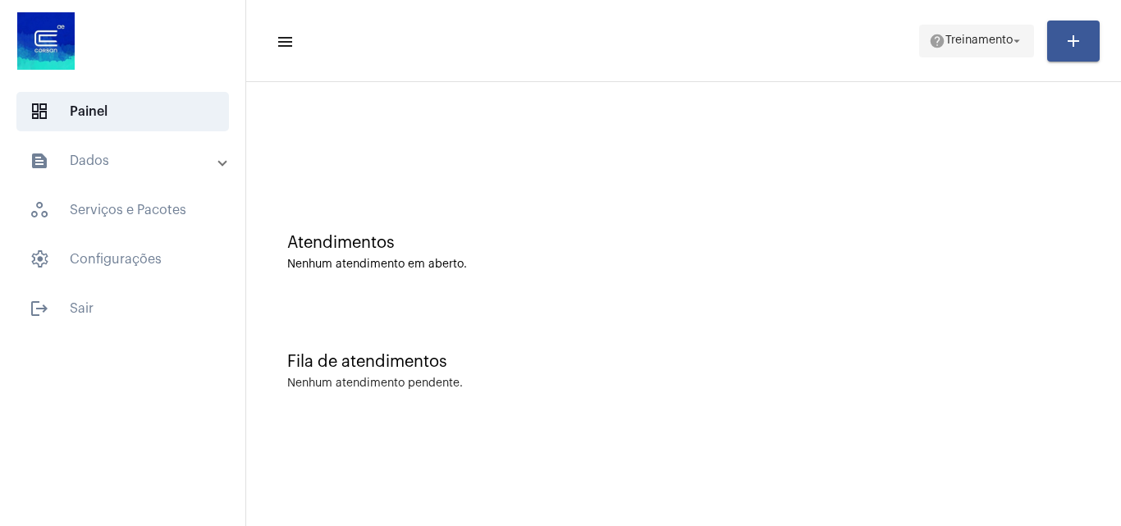
click at [986, 39] on span "Treinamento" at bounding box center [979, 40] width 67 height 11
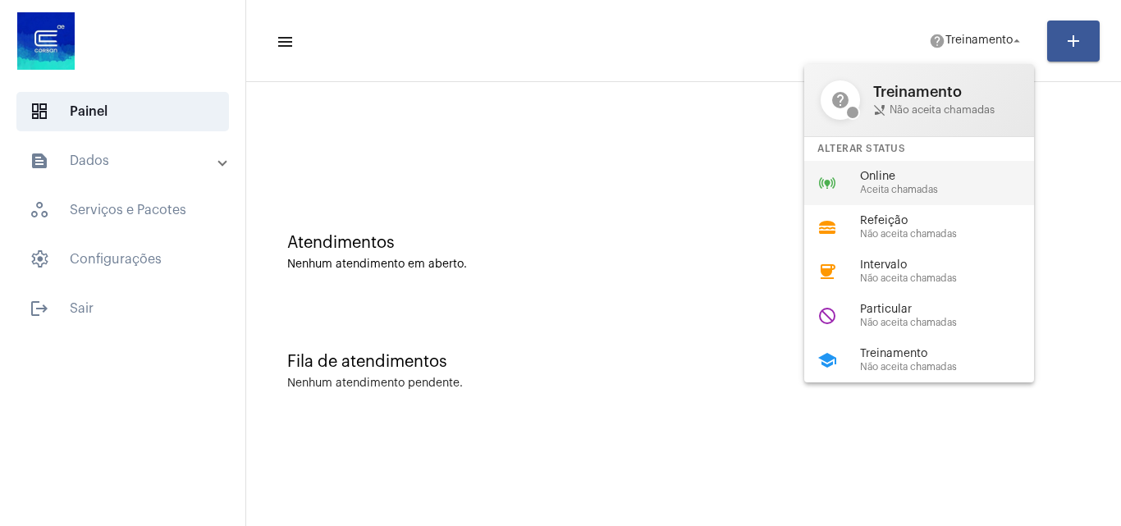
click at [905, 186] on span "Aceita chamadas" at bounding box center [953, 190] width 187 height 11
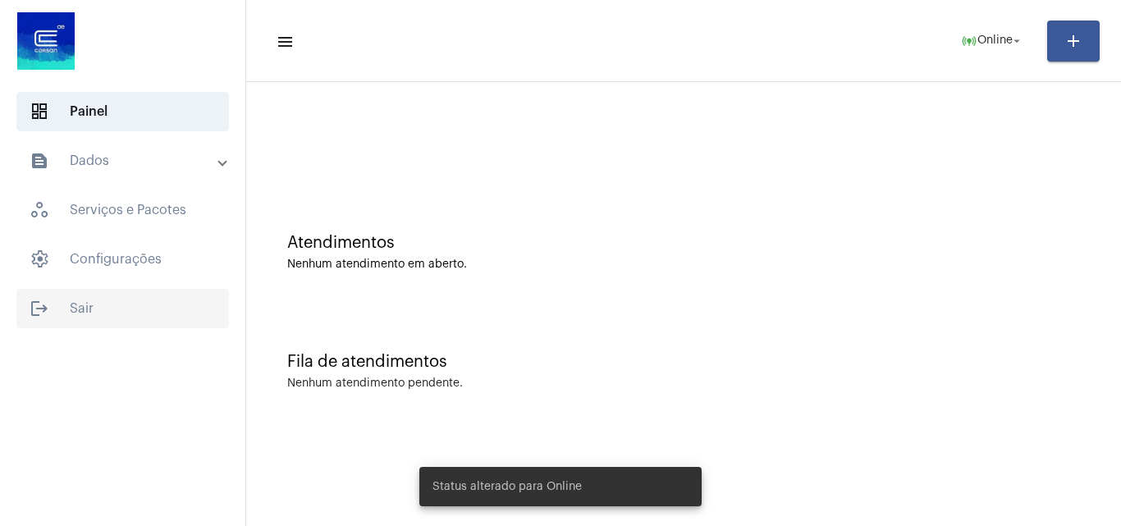
click at [148, 299] on span "logout Sair" at bounding box center [122, 308] width 213 height 39
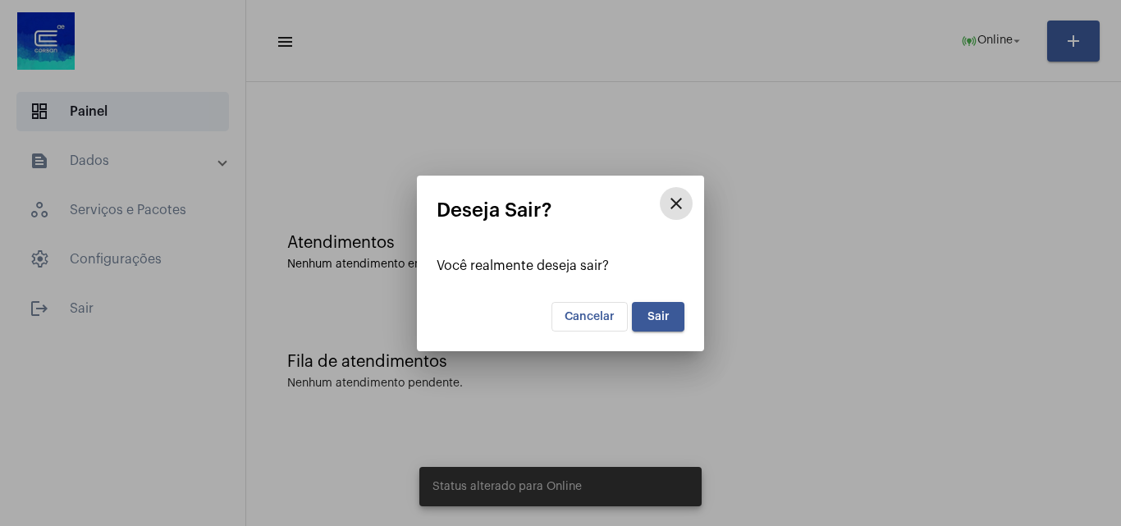
click at [662, 316] on span "Sair" at bounding box center [659, 316] width 22 height 11
